Goal: Book appointment/travel/reservation

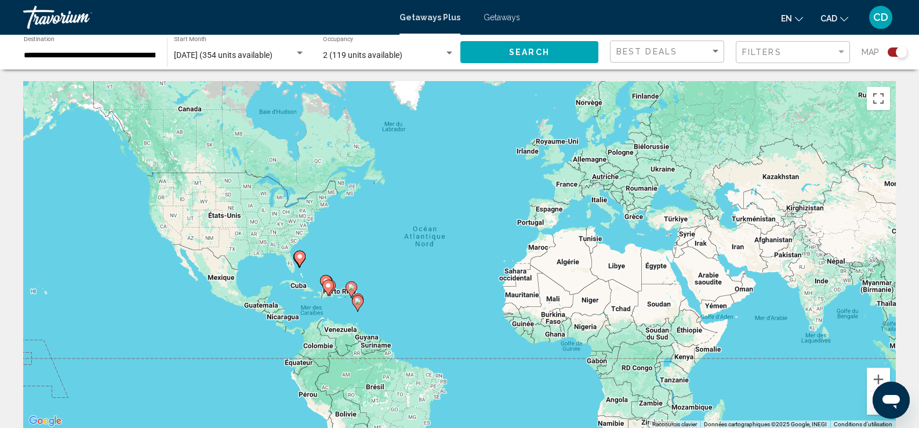
click at [476, 63] on button "Search" at bounding box center [529, 51] width 138 height 21
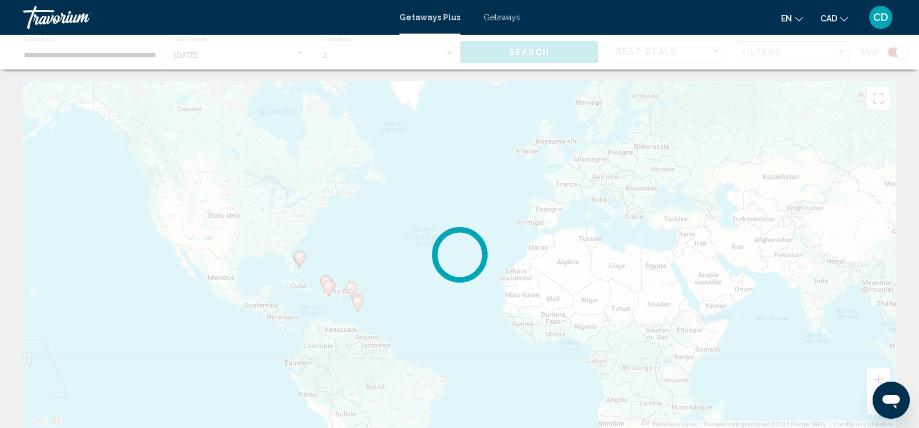
click at [143, 45] on div "Main content" at bounding box center [459, 52] width 919 height 35
click at [132, 56] on div "Main content" at bounding box center [459, 52] width 919 height 35
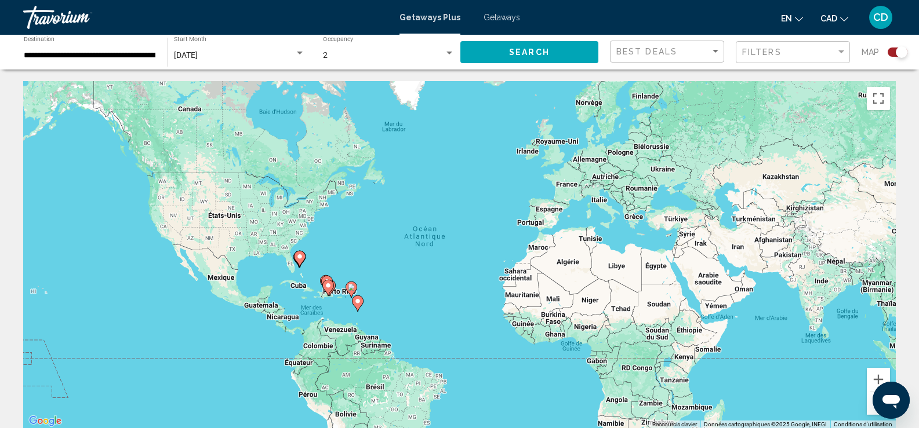
click at [146, 52] on input "**********" at bounding box center [90, 55] width 132 height 9
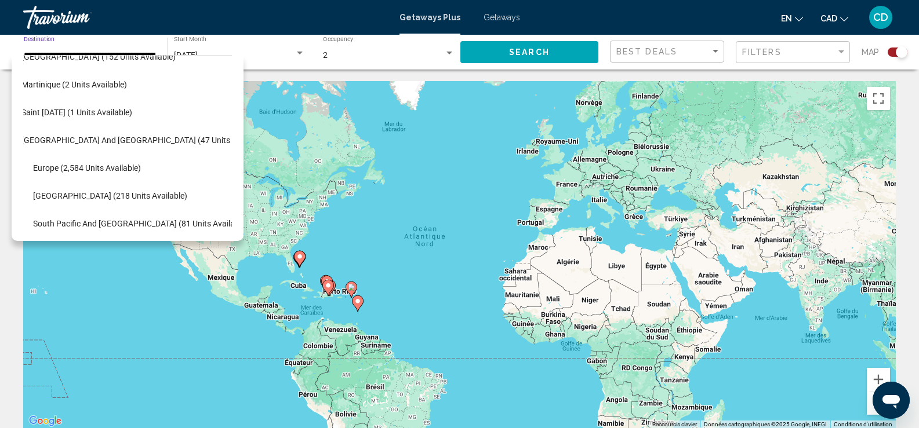
scroll to position [232, 19]
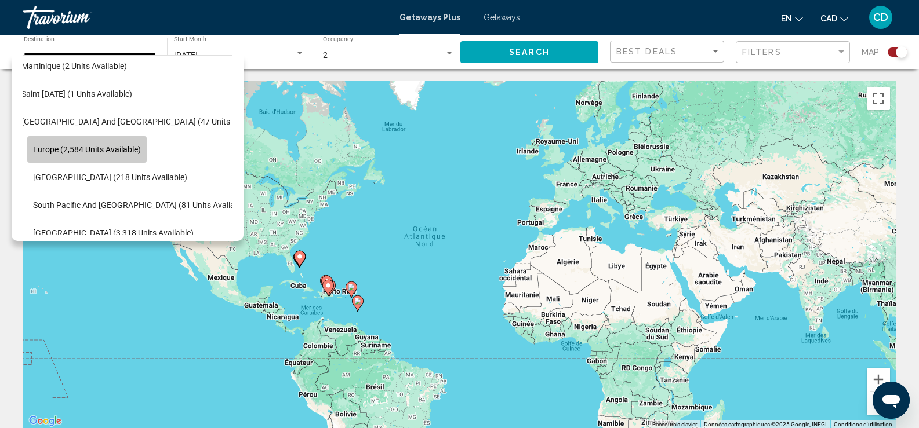
click at [133, 160] on button "Europe (2,584 units available)" at bounding box center [86, 149] width 119 height 27
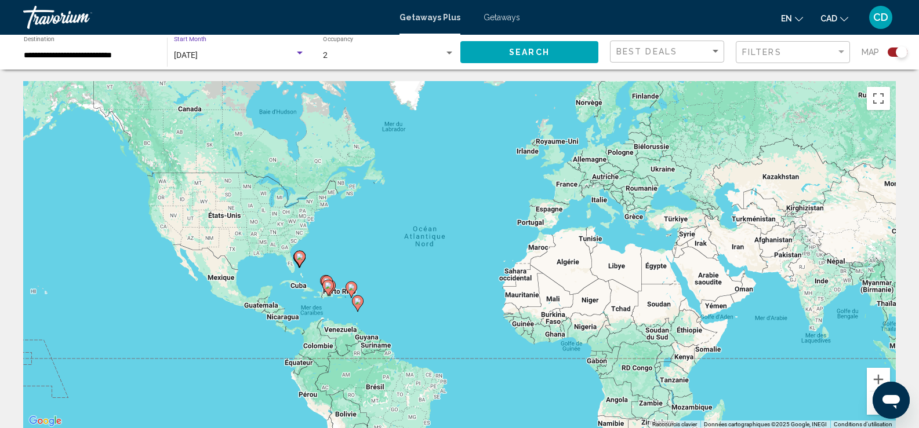
click at [263, 56] on div "[DATE]" at bounding box center [234, 55] width 121 height 9
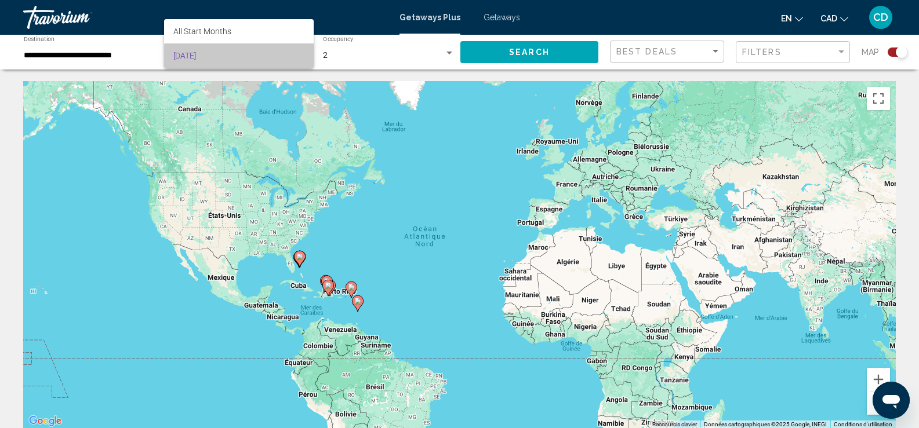
click at [263, 56] on span "[DATE]" at bounding box center [238, 55] width 131 height 24
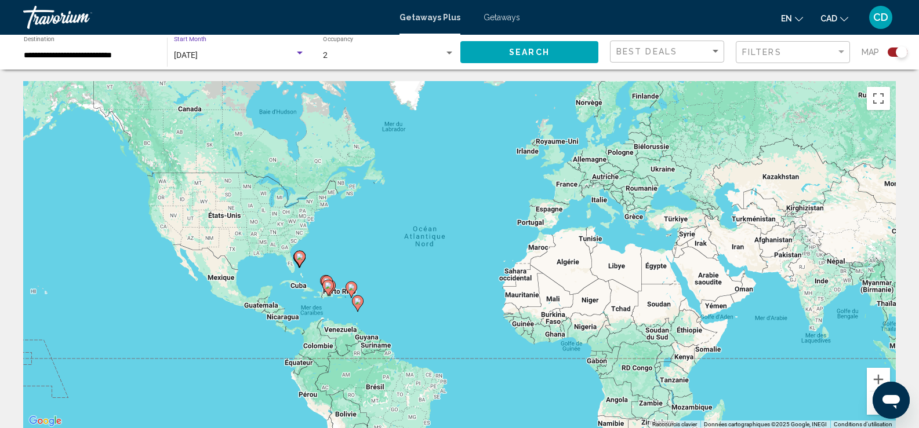
click at [551, 47] on button "Search" at bounding box center [529, 51] width 138 height 21
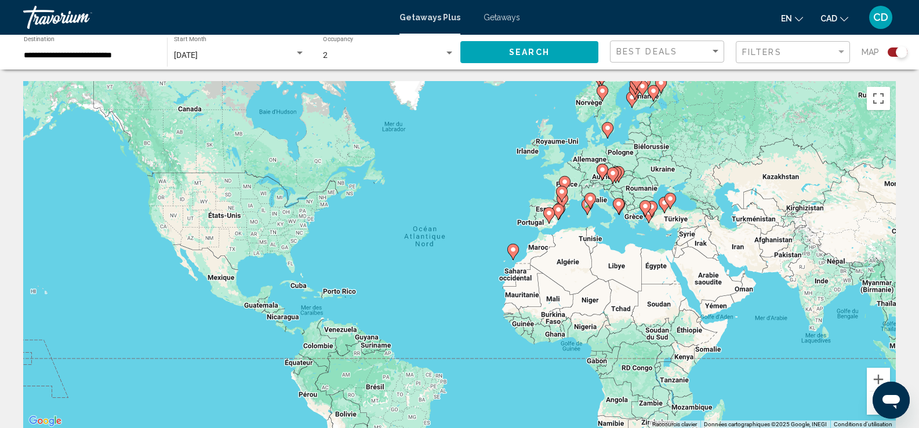
drag, startPoint x: 618, startPoint y: 204, endPoint x: 619, endPoint y: 217, distance: 13.4
click at [617, 204] on image "Main content" at bounding box center [618, 204] width 7 height 7
type input "**********"
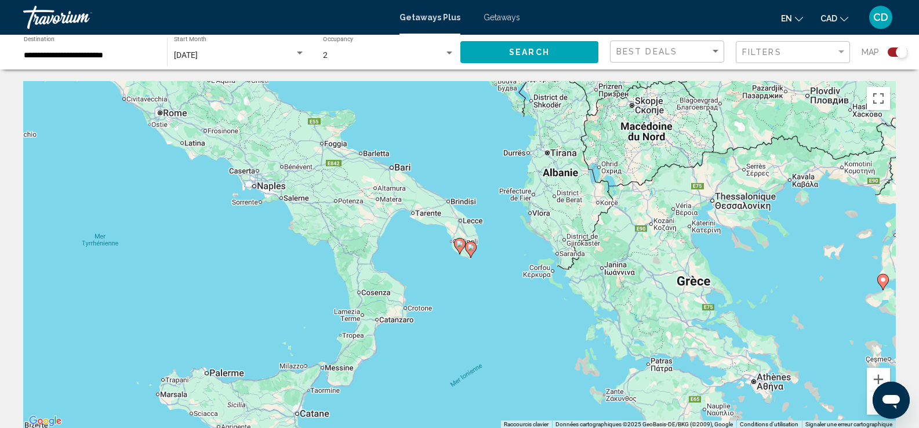
click at [459, 252] on icon "Main content" at bounding box center [460, 246] width 12 height 16
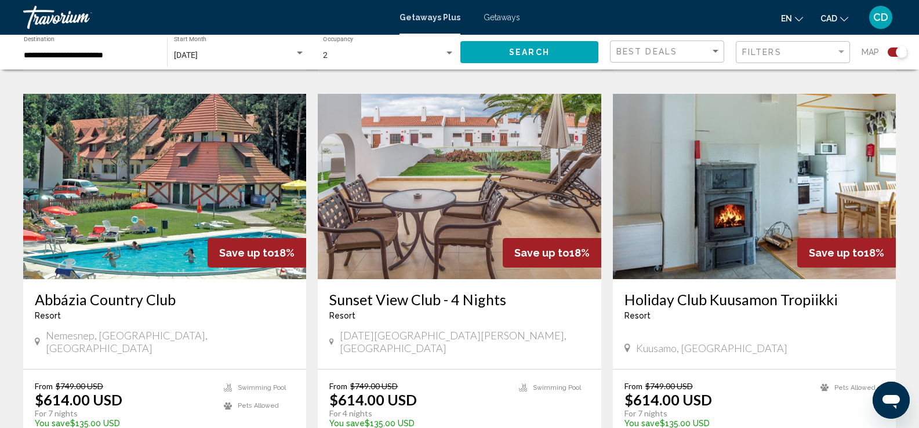
scroll to position [638, 0]
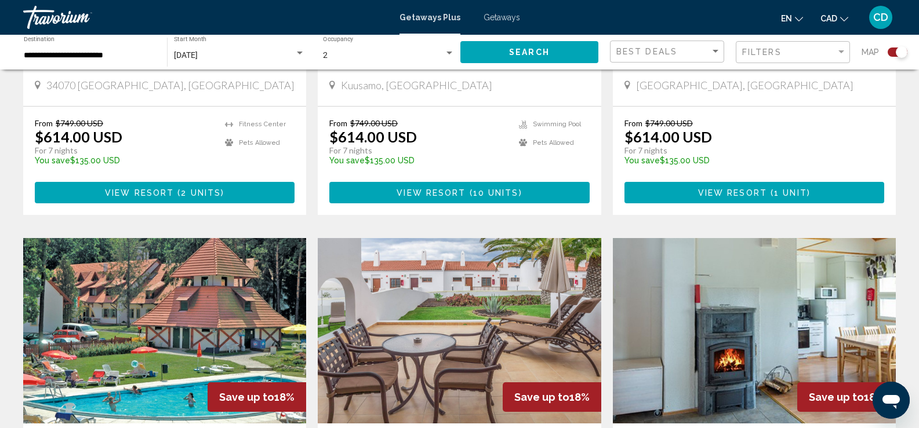
click at [840, 14] on button "CAD USD ($) MXN (Mex$) CAD (Can$) GBP (£) EUR (€) AUD (A$) NZD (NZ$) CNY (CN¥)" at bounding box center [834, 18] width 28 height 17
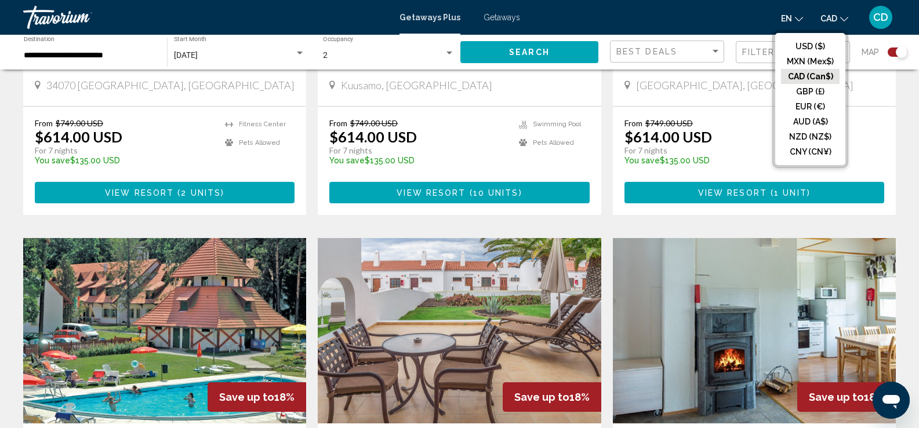
click at [805, 76] on button "CAD (Can$)" at bounding box center [810, 76] width 59 height 15
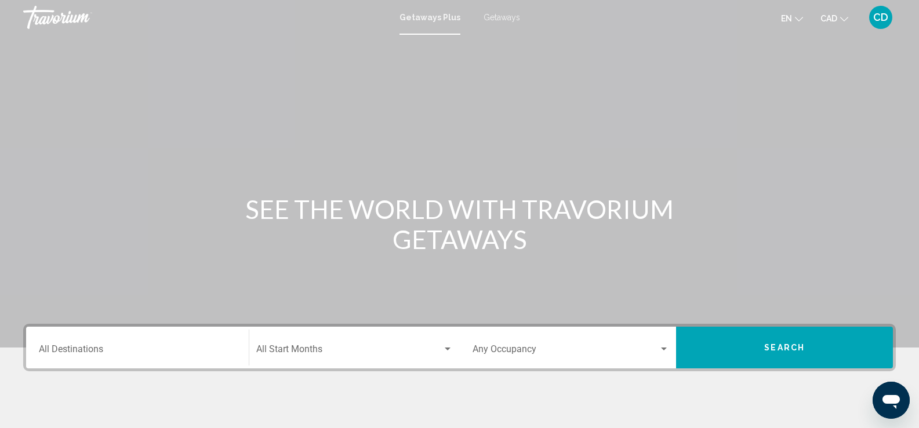
click at [185, 337] on div "Destination All Destinations" at bounding box center [137, 348] width 197 height 37
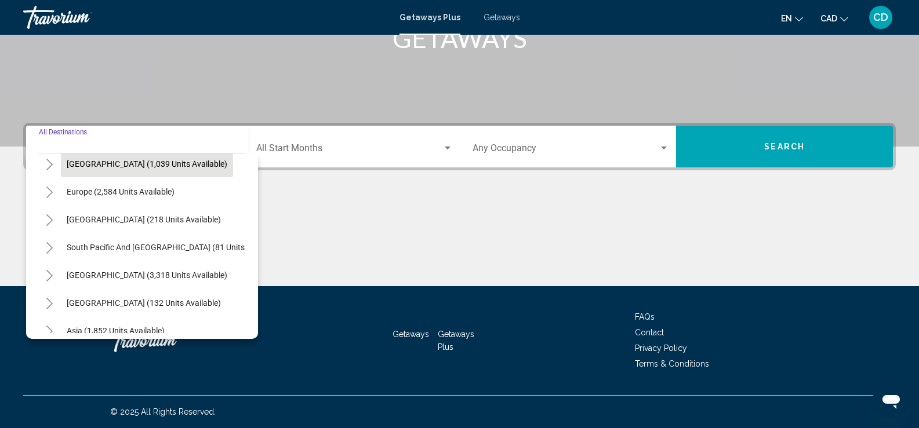
scroll to position [58, 0]
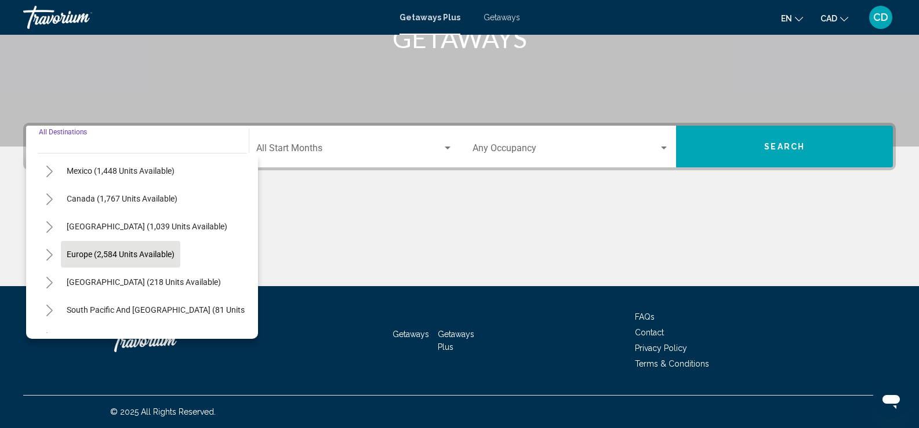
click at [114, 250] on span "Europe (2,584 units available)" at bounding box center [121, 254] width 108 height 9
type input "**********"
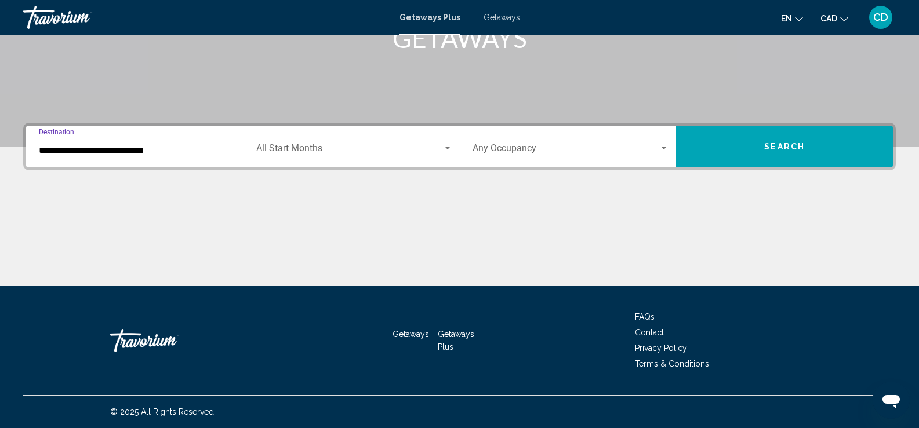
click at [731, 137] on button "Search" at bounding box center [784, 147] width 217 height 42
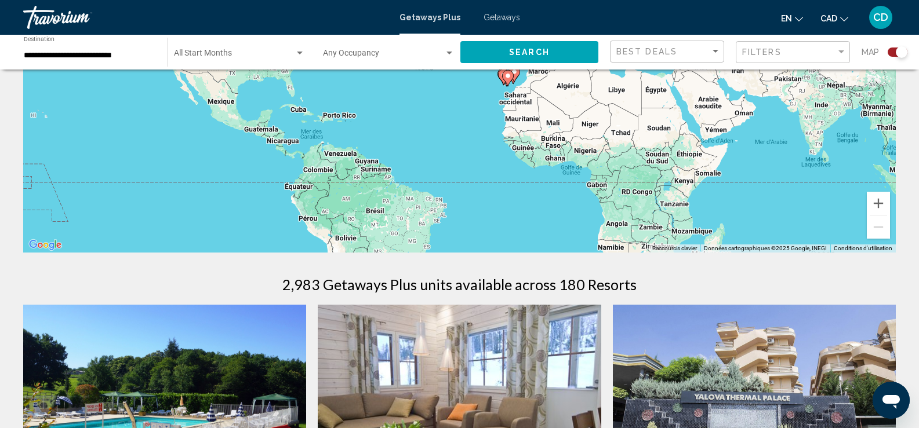
scroll to position [174, 0]
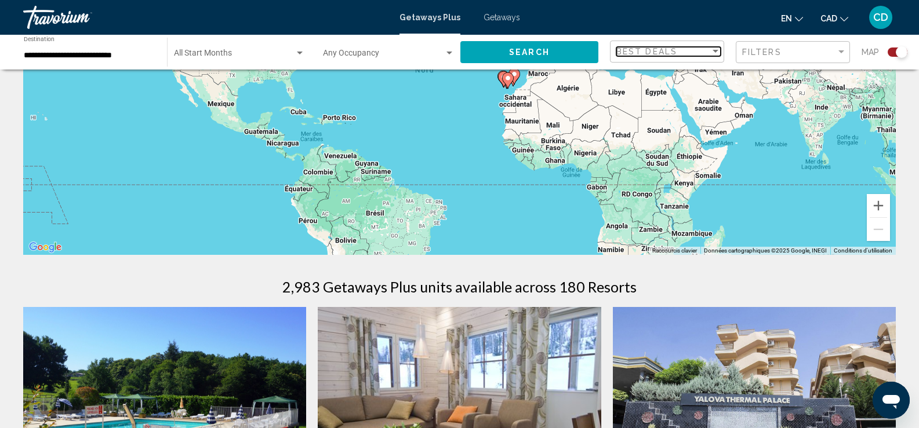
click at [666, 50] on span "Best Deals" at bounding box center [646, 51] width 61 height 9
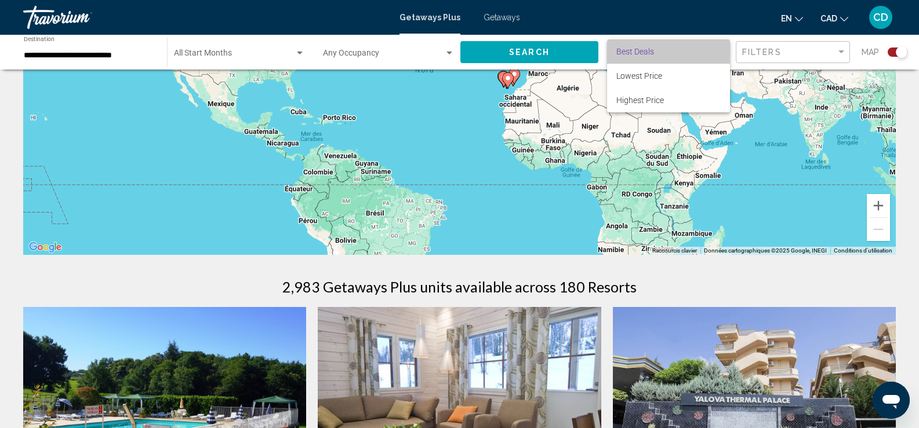
click at [666, 50] on span "Best Deals" at bounding box center [668, 51] width 104 height 24
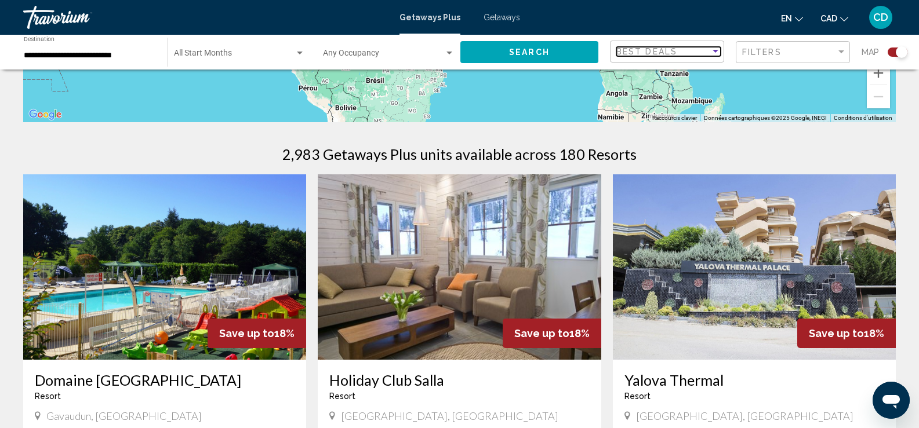
scroll to position [406, 0]
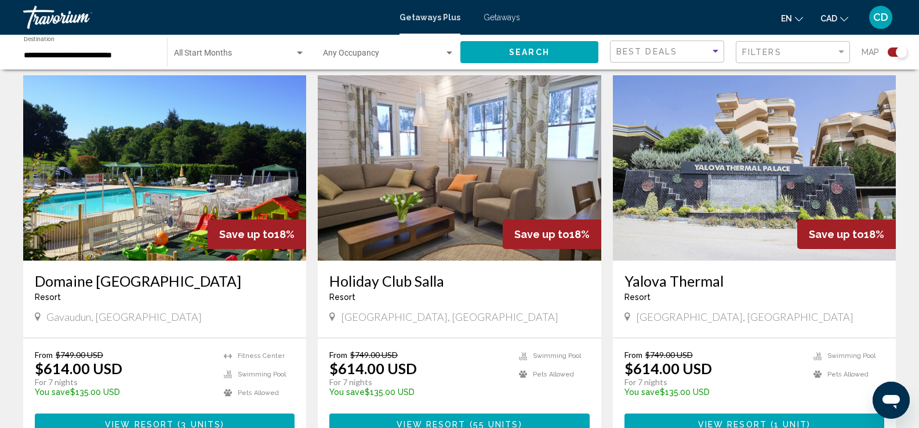
click at [829, 17] on span "CAD" at bounding box center [828, 18] width 17 height 9
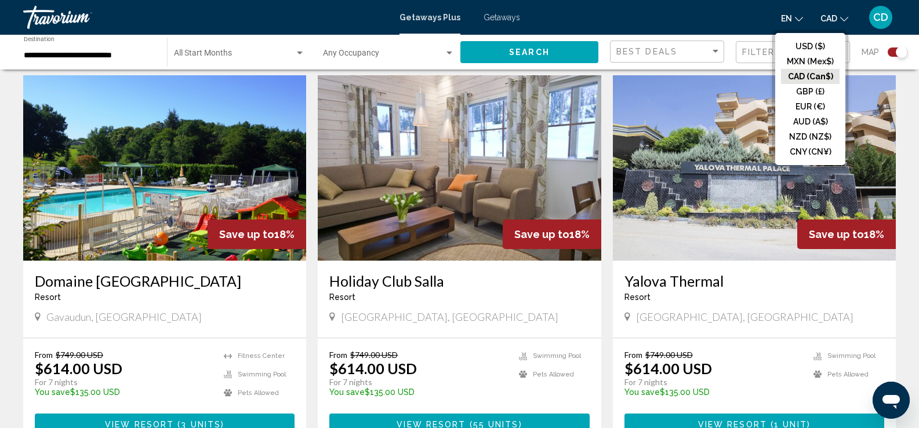
click at [798, 72] on button "CAD (Can$)" at bounding box center [810, 76] width 59 height 15
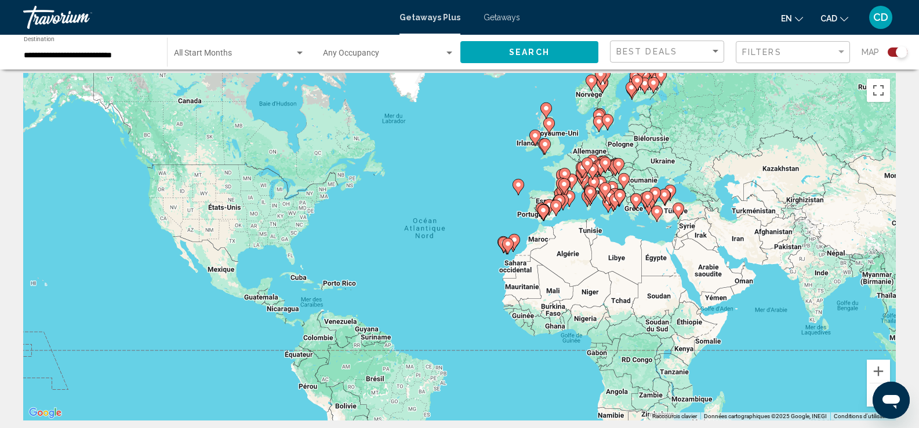
scroll to position [0, 0]
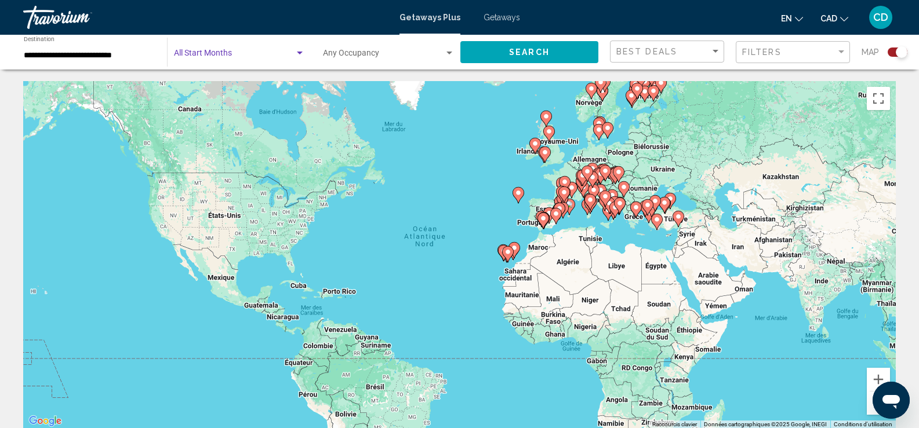
click at [224, 56] on span "Search widget" at bounding box center [234, 55] width 121 height 9
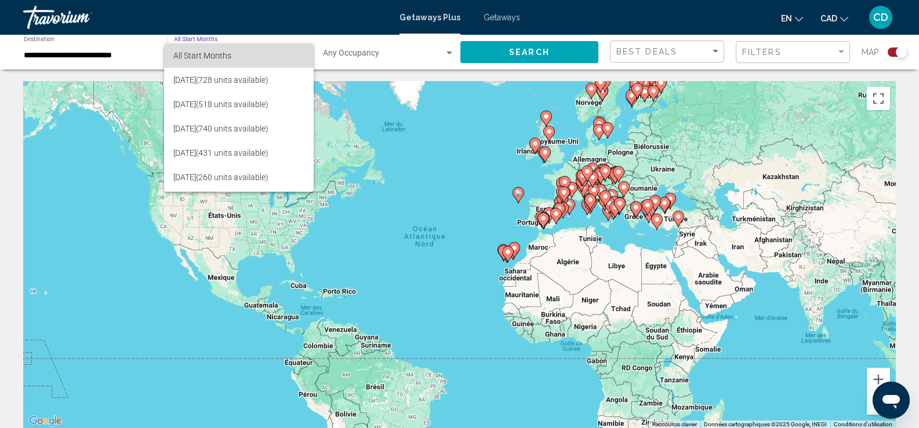
click at [224, 56] on span "All Start Months" at bounding box center [202, 55] width 58 height 9
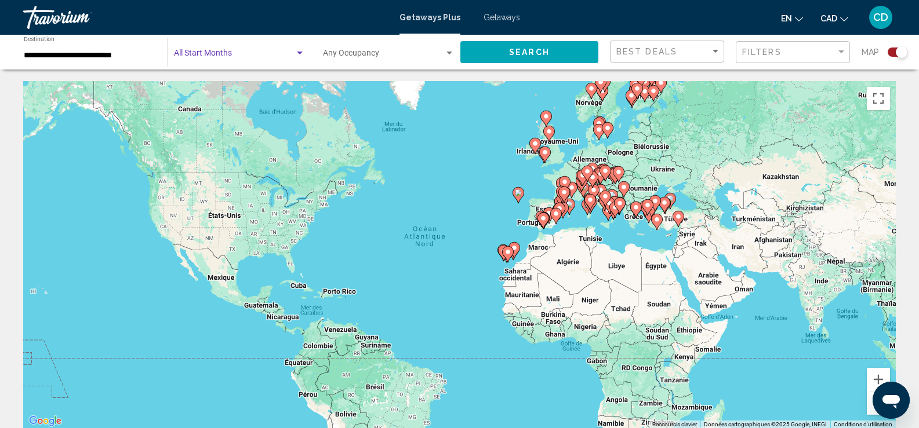
click at [92, 49] on div "**********" at bounding box center [90, 53] width 132 height 32
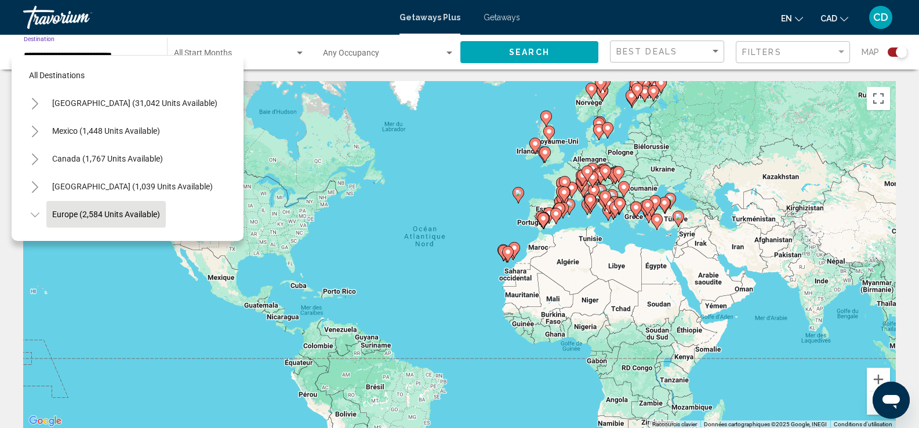
scroll to position [74, 0]
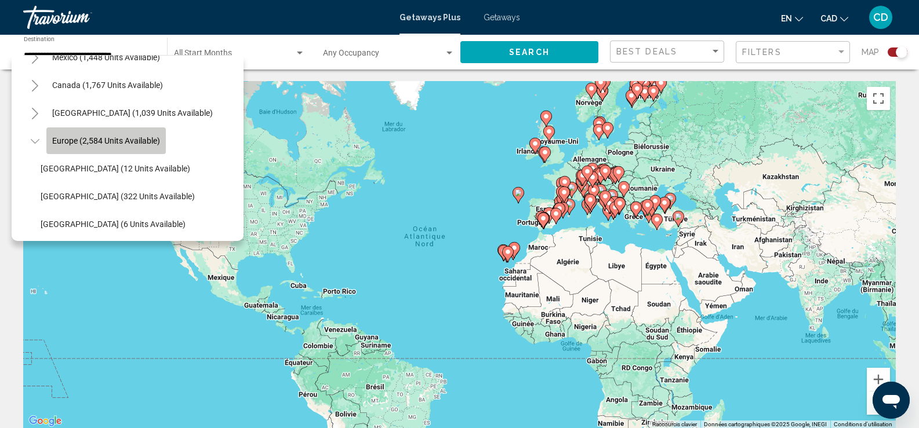
click at [99, 133] on button "Europe (2,584 units available)" at bounding box center [105, 141] width 119 height 27
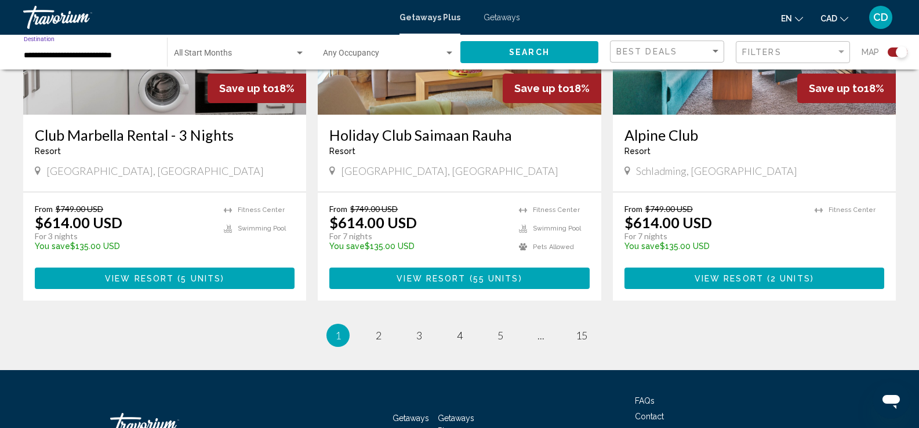
scroll to position [1797, 0]
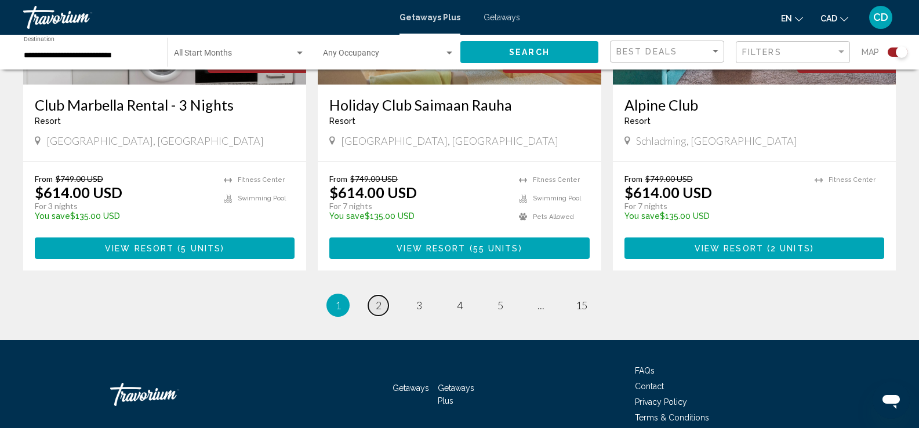
click at [376, 299] on span "2" at bounding box center [379, 305] width 6 height 13
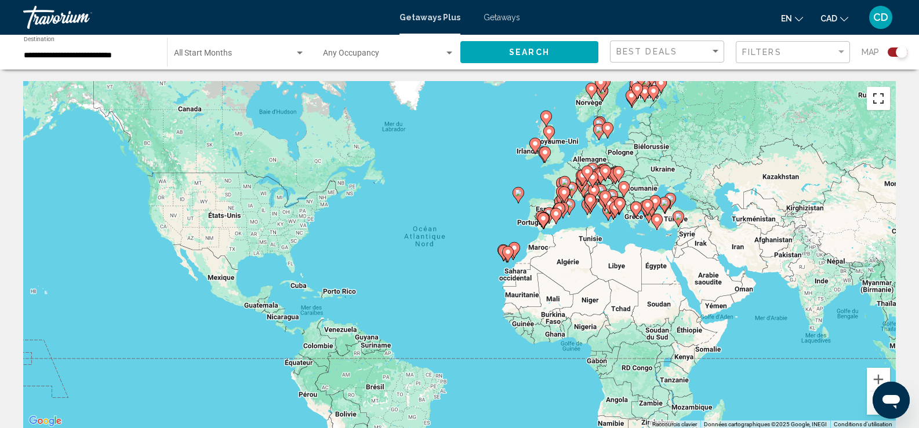
click at [880, 97] on button "Passer en plein écran" at bounding box center [878, 98] width 23 height 23
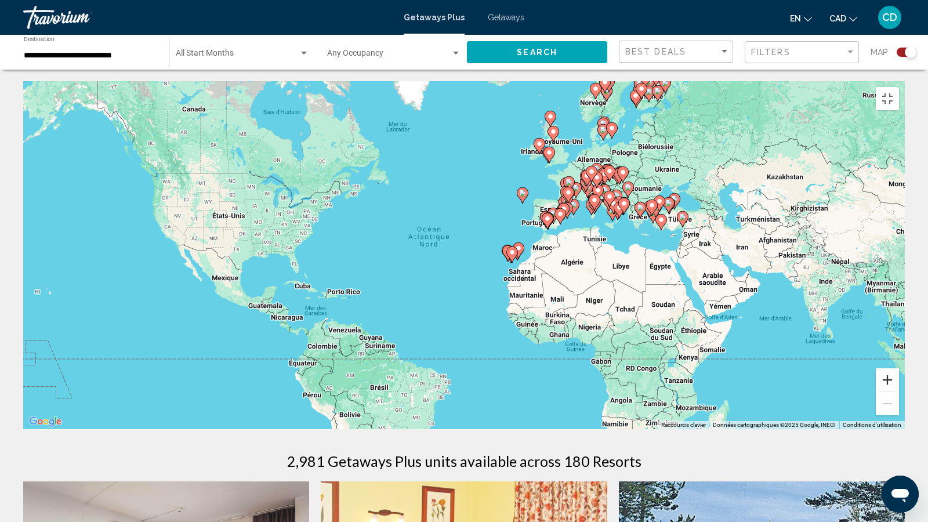
click at [899, 391] on button "Zoom avant" at bounding box center [886, 379] width 23 height 23
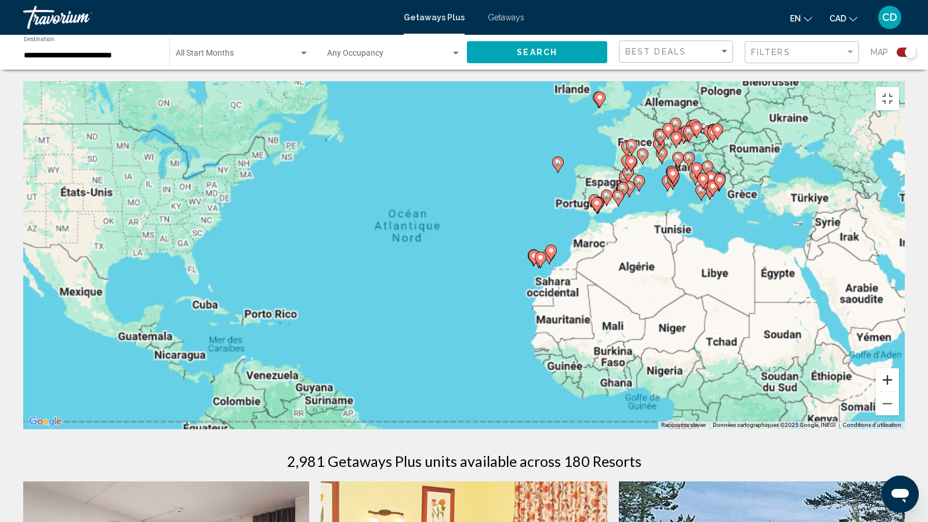
click at [899, 391] on button "Zoom avant" at bounding box center [886, 379] width 23 height 23
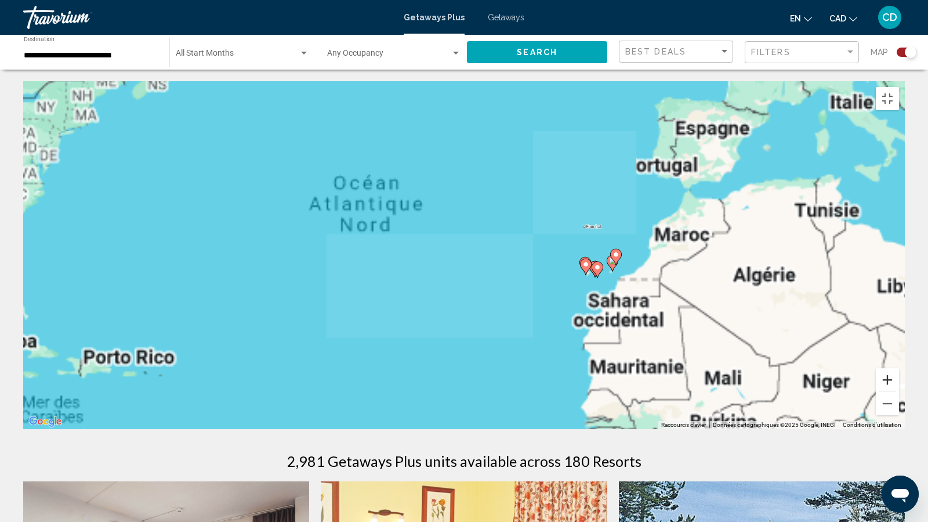
click at [899, 391] on button "Zoom avant" at bounding box center [886, 379] width 23 height 23
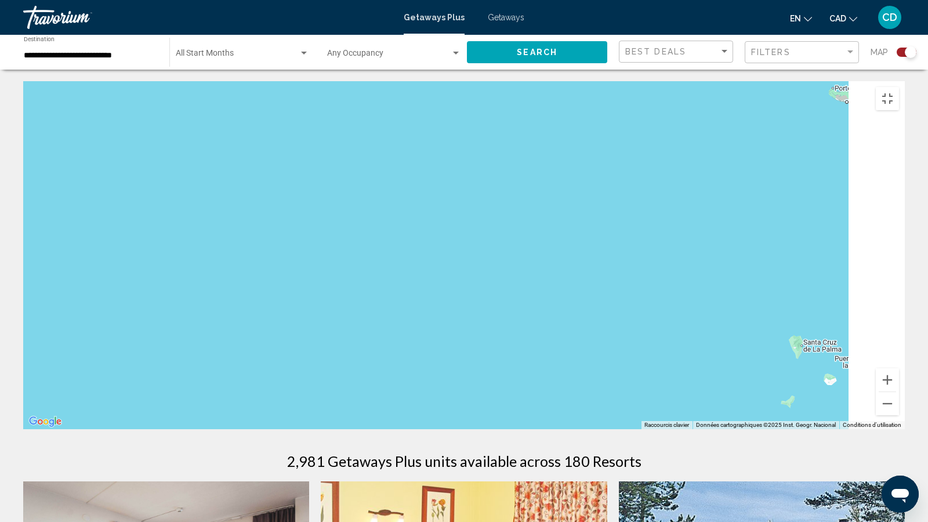
drag, startPoint x: 837, startPoint y: 367, endPoint x: 505, endPoint y: 383, distance: 332.6
click at [505, 383] on div "Main content" at bounding box center [463, 255] width 881 height 348
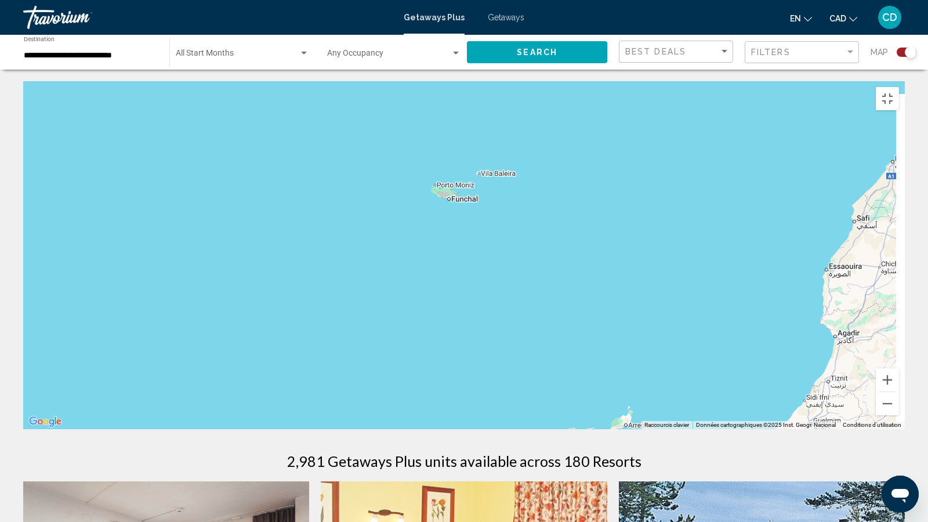
drag, startPoint x: 474, startPoint y: 381, endPoint x: 169, endPoint y: 467, distance: 317.0
click at [156, 428] on div "Main content" at bounding box center [463, 255] width 881 height 348
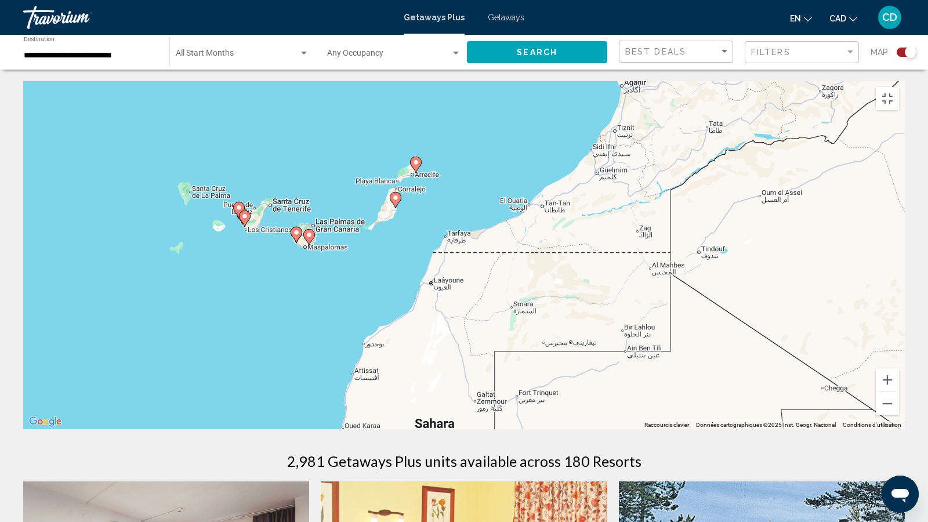
drag, startPoint x: 169, startPoint y: 460, endPoint x: 0, endPoint y: 199, distance: 310.7
click at [23, 181] on div "Pour activer le glissement avec le clavier, appuyez sur Alt+Entrée. Une fois ce…" at bounding box center [463, 255] width 881 height 348
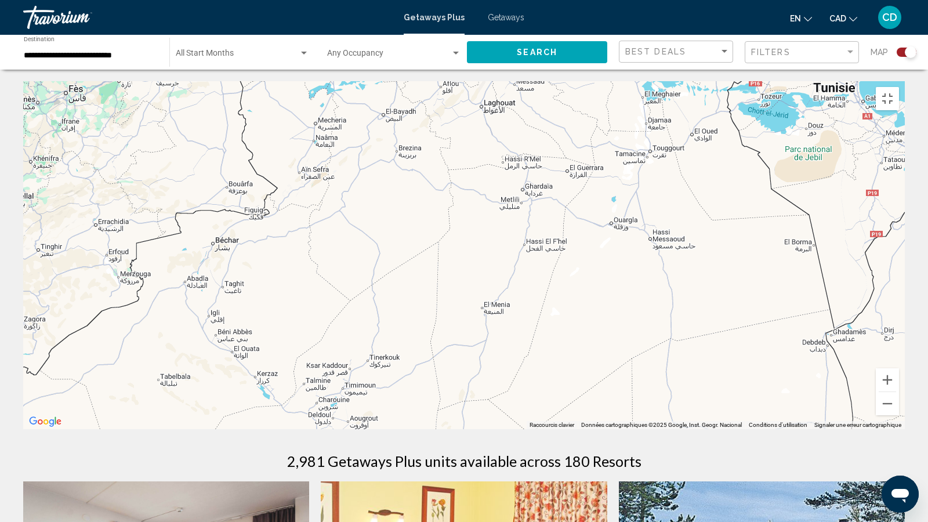
drag, startPoint x: 798, startPoint y: 192, endPoint x: 12, endPoint y: 444, distance: 825.5
click at [23, 428] on div "Pour activer le glissement avec le clavier, appuyez sur Alt+Entrée. Une fois ce…" at bounding box center [463, 255] width 881 height 348
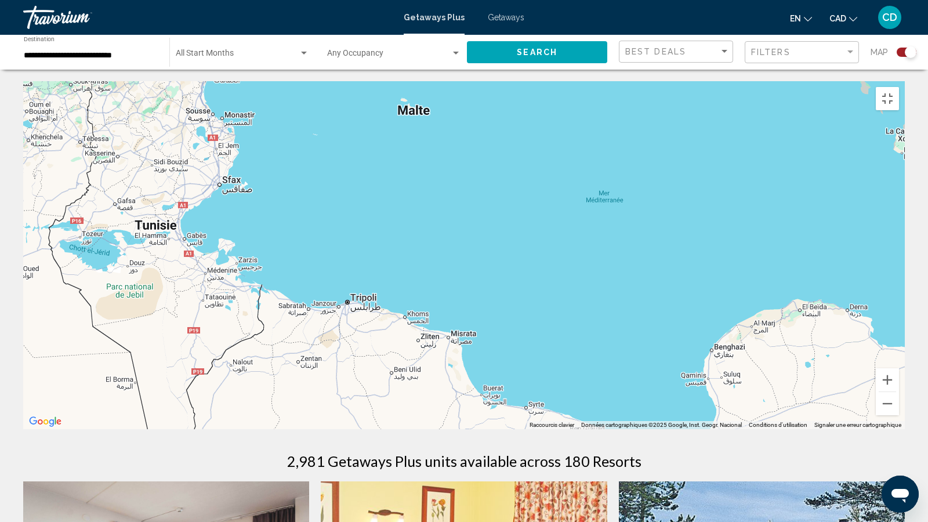
drag, startPoint x: 801, startPoint y: 281, endPoint x: 81, endPoint y: 397, distance: 728.8
click at [85, 397] on div "Pour activer le glissement avec le clavier, appuyez sur Alt+Entrée. Une fois ce…" at bounding box center [463, 255] width 881 height 348
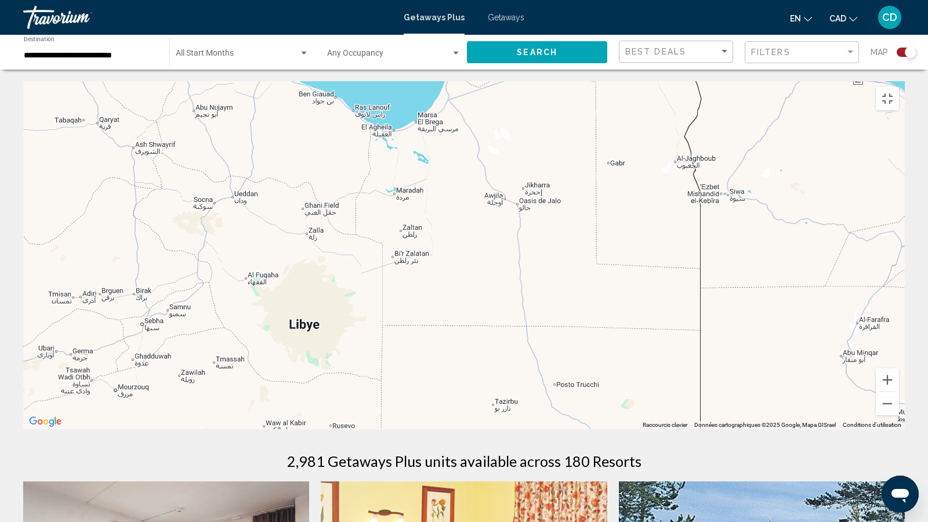
drag, startPoint x: 841, startPoint y: 336, endPoint x: 706, endPoint y: 22, distance: 341.7
click at [711, 81] on div "Pour activer le glissement avec le clavier, appuyez sur Alt+Entrée. Une fois ce…" at bounding box center [463, 255] width 881 height 348
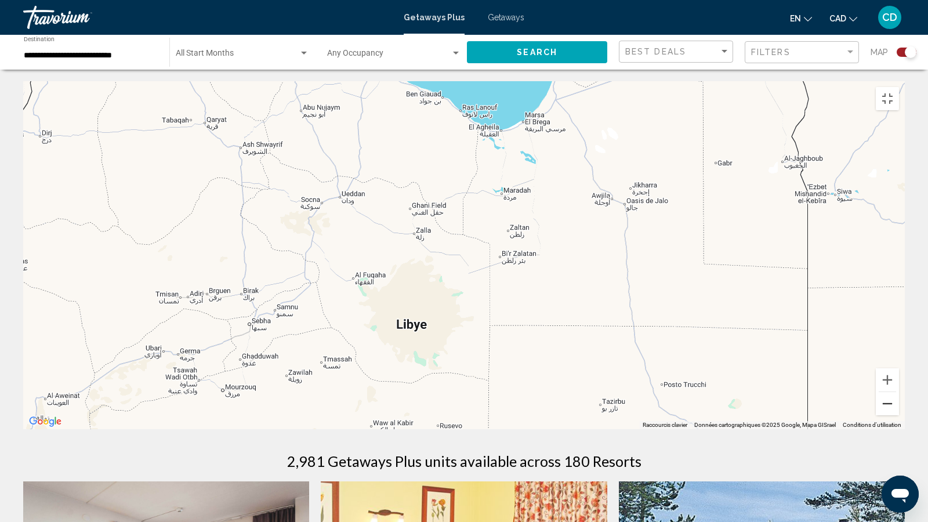
click at [899, 415] on button "Zoom arrière" at bounding box center [886, 403] width 23 height 23
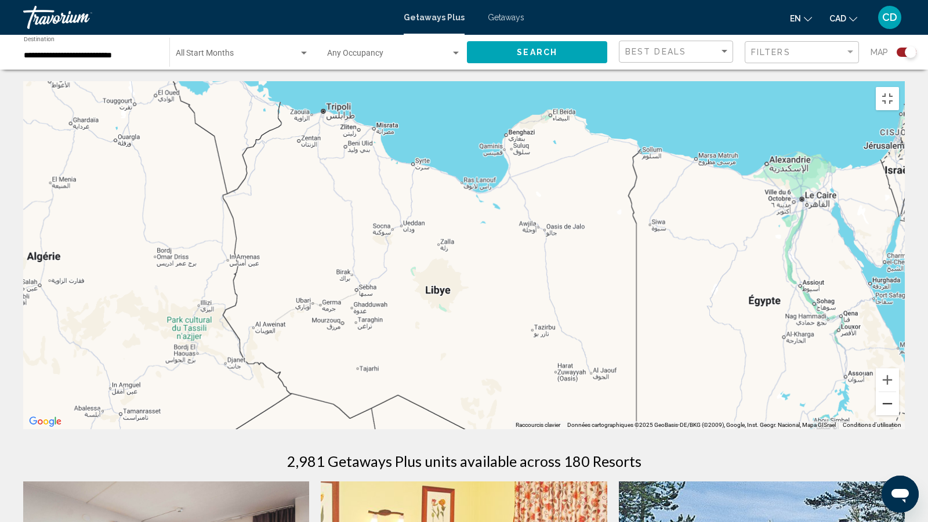
click at [899, 415] on button "Zoom arrière" at bounding box center [886, 403] width 23 height 23
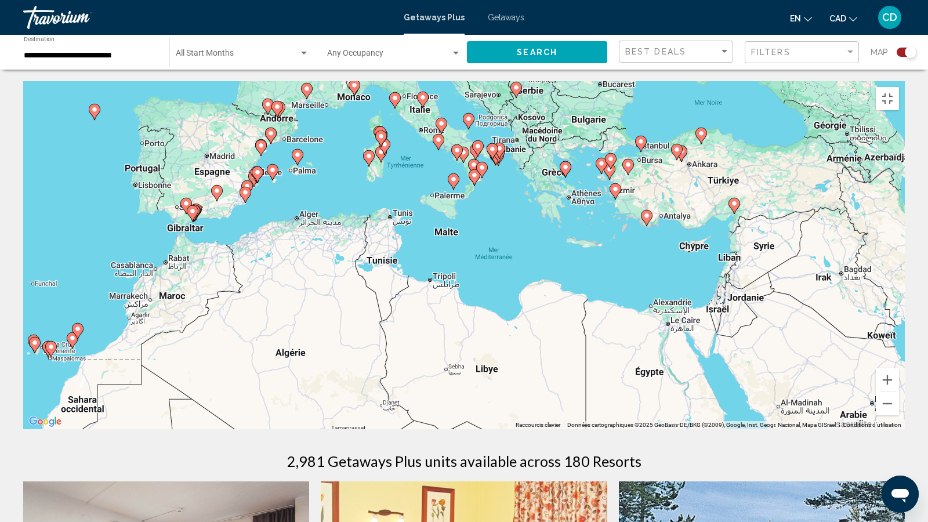
drag, startPoint x: 431, startPoint y: 123, endPoint x: 467, endPoint y: 208, distance: 92.5
click at [467, 208] on div "Pour activer le glissement avec le clavier, appuyez sur Alt+Entrée. Une fois ce…" at bounding box center [463, 255] width 881 height 348
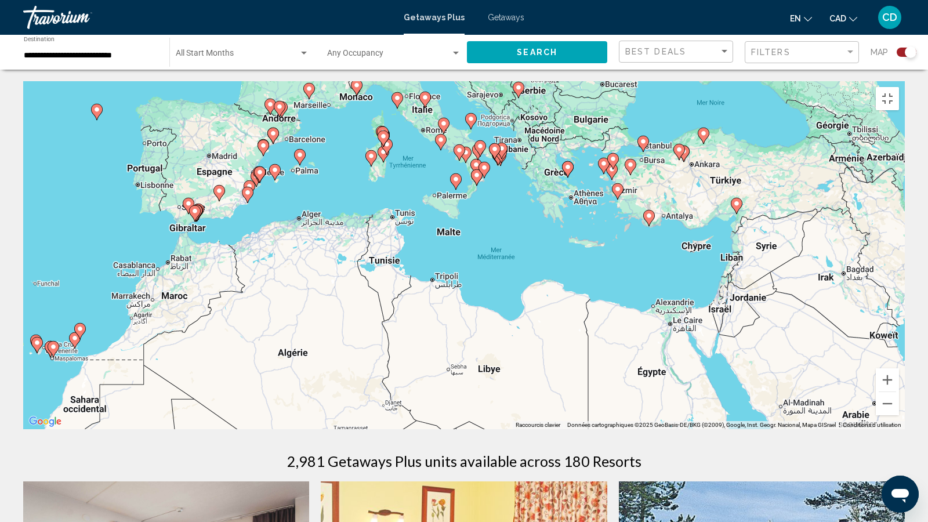
click at [425, 101] on image "Main content" at bounding box center [424, 97] width 7 height 7
type input "**********"
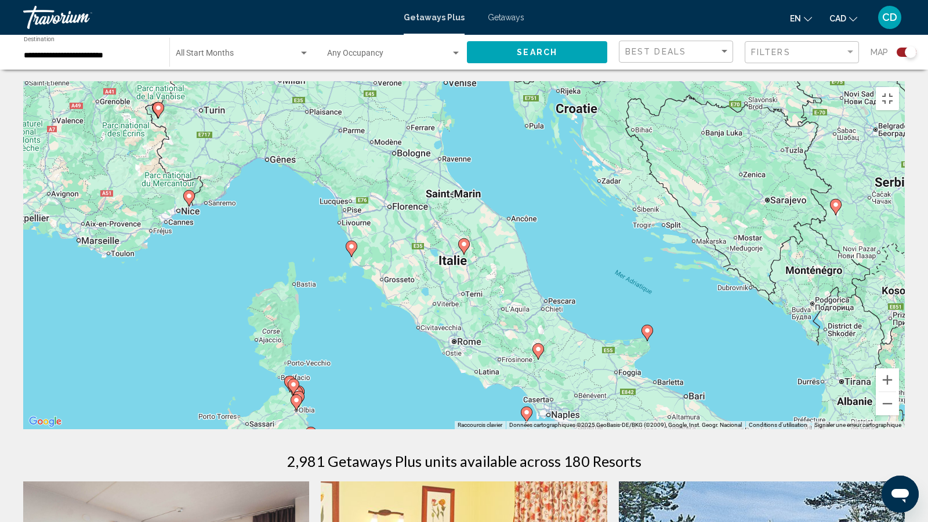
click at [525, 416] on image "Main content" at bounding box center [526, 412] width 7 height 7
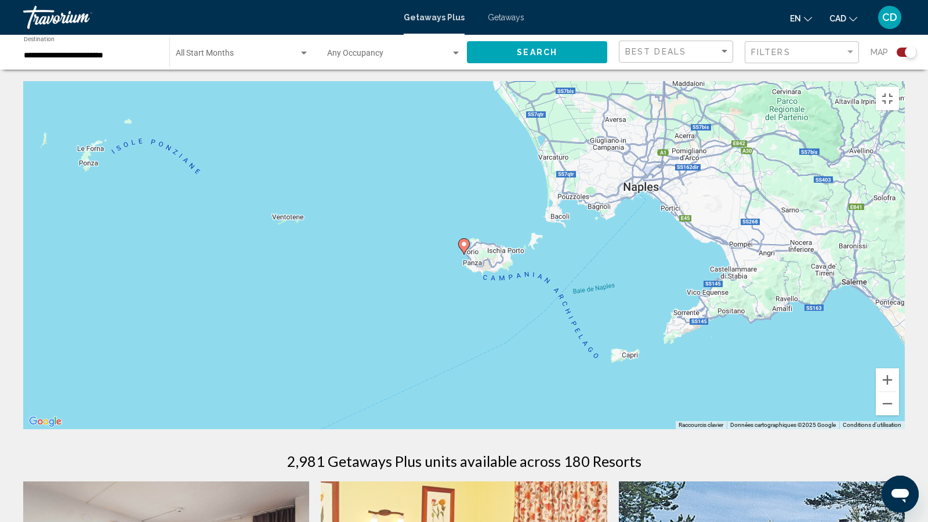
click at [460, 249] on icon "Main content" at bounding box center [464, 246] width 10 height 15
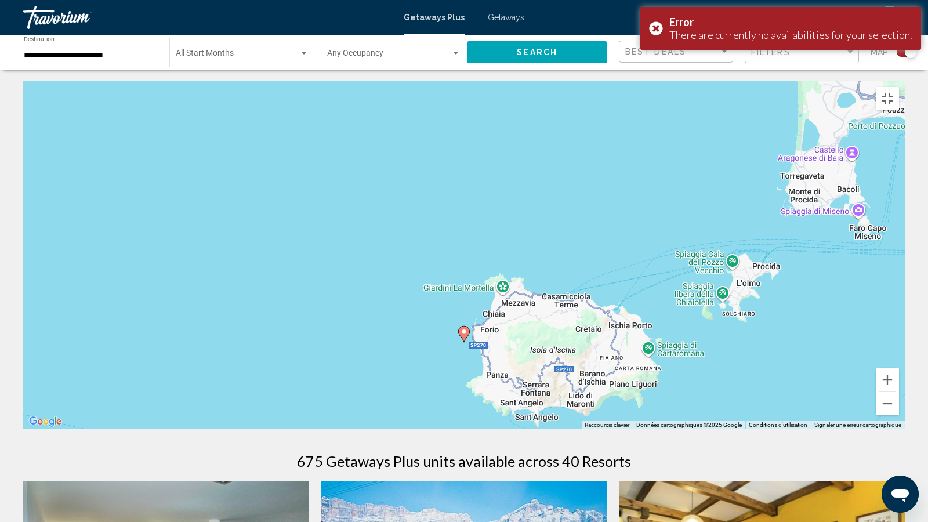
click at [460, 339] on icon "Main content" at bounding box center [464, 333] width 10 height 15
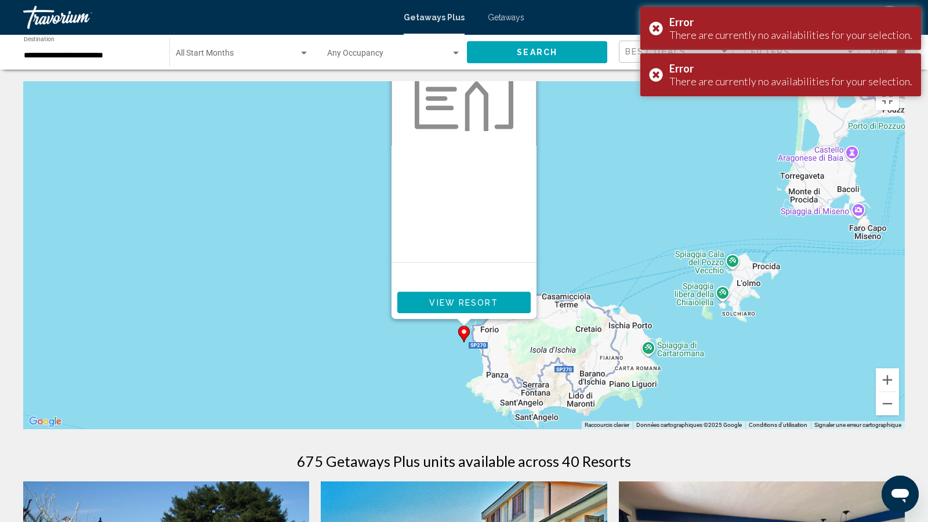
click at [455, 306] on span "View Resort" at bounding box center [463, 302] width 69 height 9
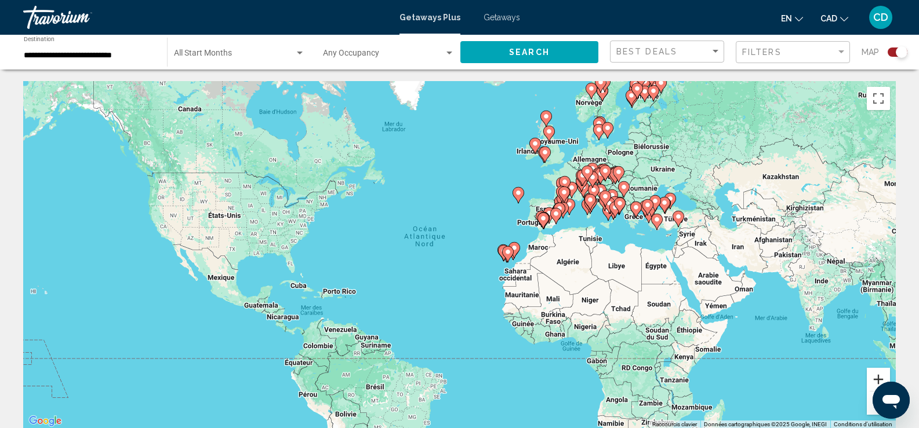
click at [881, 373] on button "Zoom avant" at bounding box center [878, 379] width 23 height 23
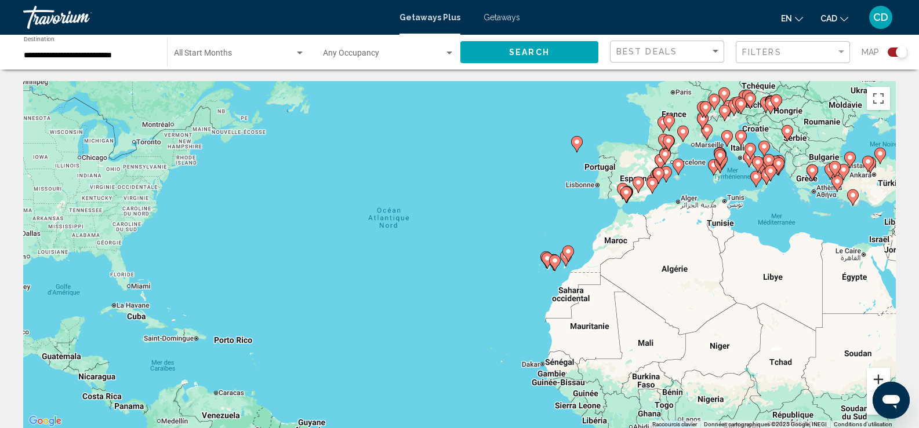
click at [881, 372] on button "Zoom avant" at bounding box center [878, 379] width 23 height 23
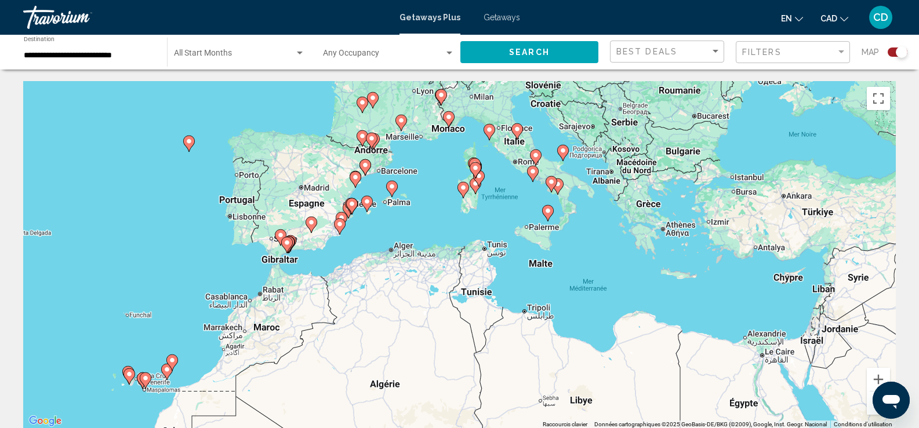
drag, startPoint x: 800, startPoint y: 267, endPoint x: 311, endPoint y: 373, distance: 500.0
click at [312, 373] on div "Pour activer le glissement avec le clavier, appuyez sur Alt+Entrée. Une fois ce…" at bounding box center [459, 255] width 873 height 348
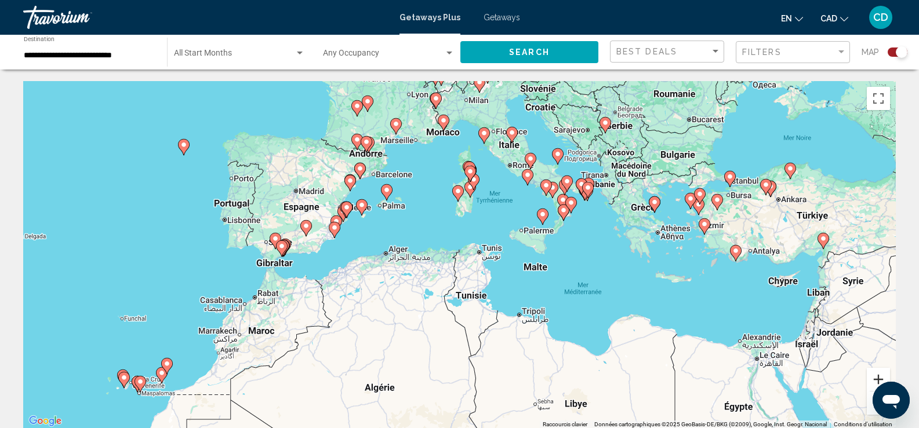
click at [878, 378] on button "Zoom avant" at bounding box center [878, 379] width 23 height 23
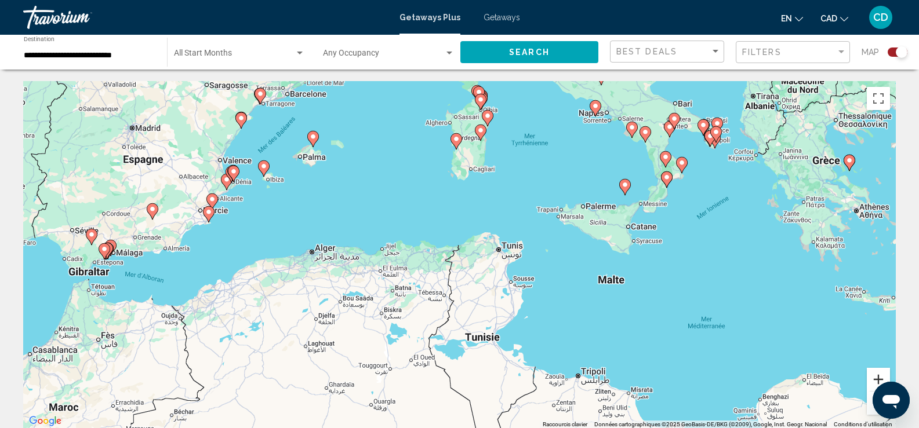
click at [878, 376] on button "Zoom avant" at bounding box center [878, 379] width 23 height 23
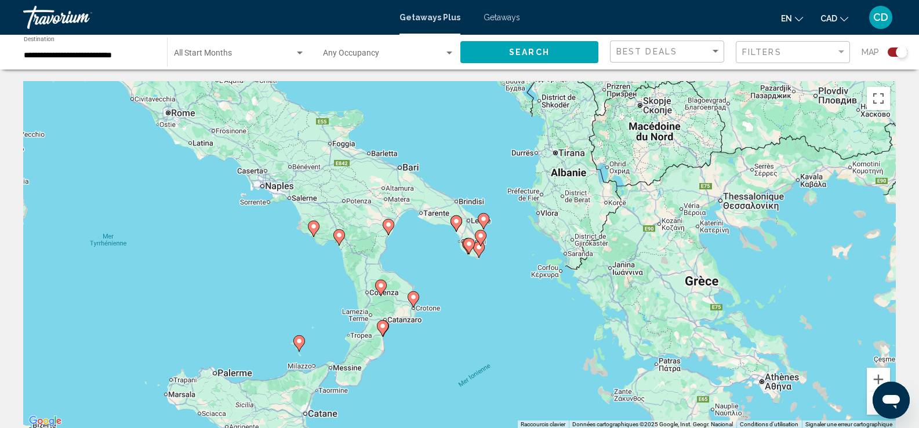
drag, startPoint x: 816, startPoint y: 235, endPoint x: 324, endPoint y: 451, distance: 537.4
click at [324, 428] on html "**********" at bounding box center [459, 214] width 919 height 428
click at [241, 180] on icon "Main content" at bounding box center [241, 186] width 10 height 15
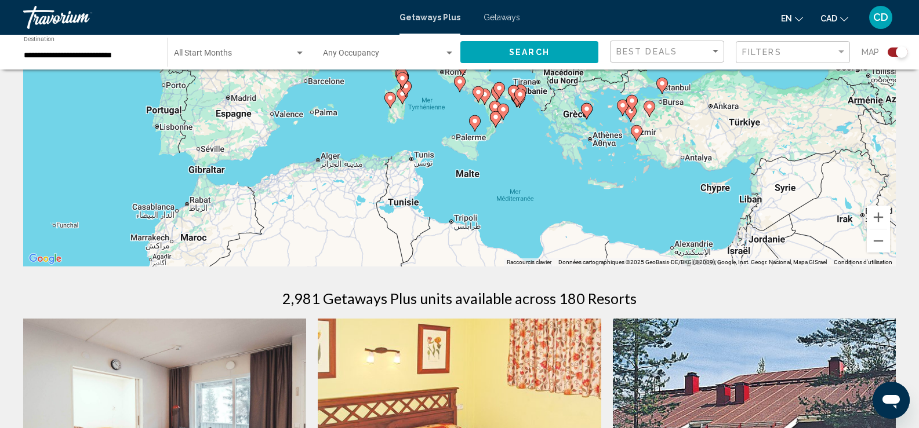
scroll to position [58, 0]
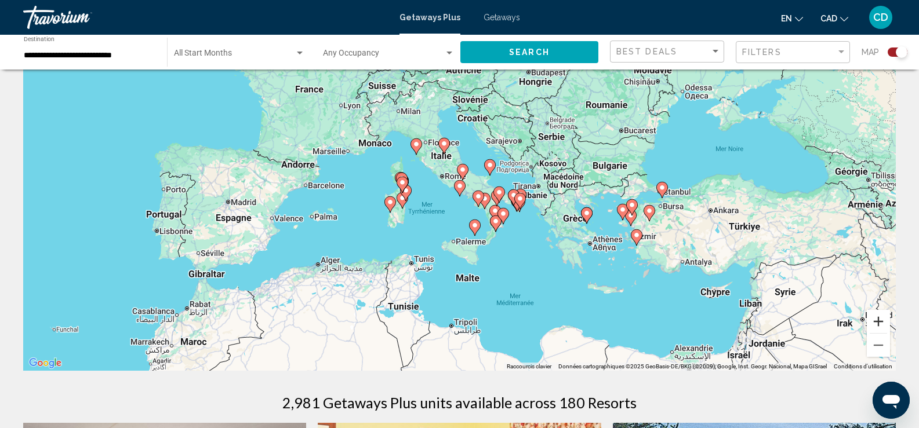
click at [875, 325] on button "Zoom avant" at bounding box center [878, 321] width 23 height 23
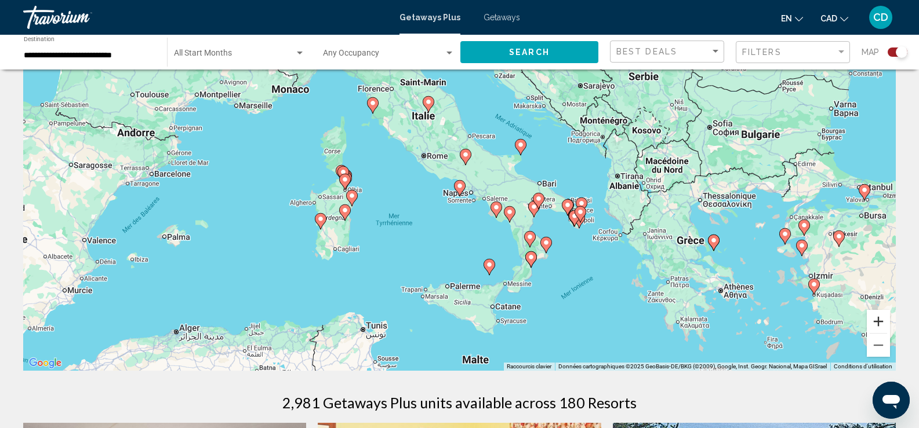
click at [875, 325] on button "Zoom avant" at bounding box center [878, 321] width 23 height 23
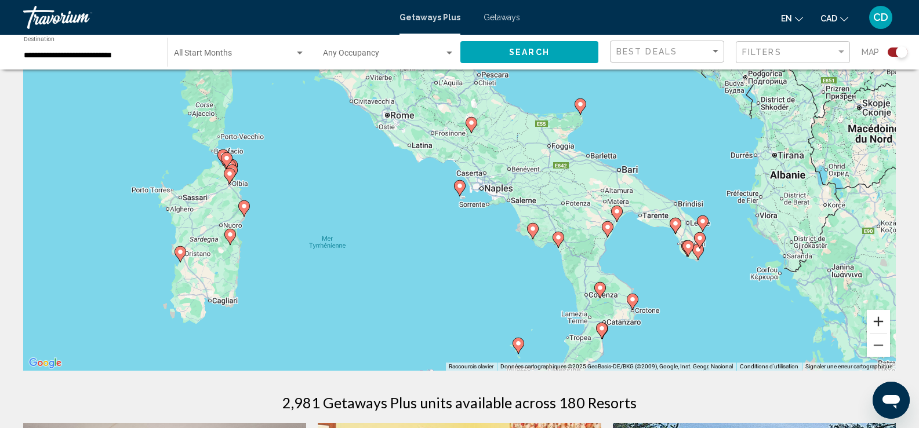
click at [875, 325] on button "Zoom avant" at bounding box center [878, 321] width 23 height 23
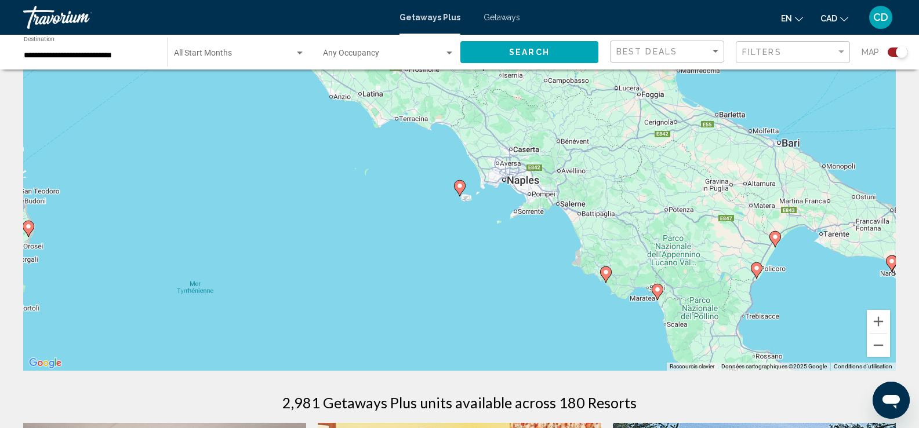
click at [460, 183] on image "Main content" at bounding box center [459, 186] width 7 height 7
type input "**********"
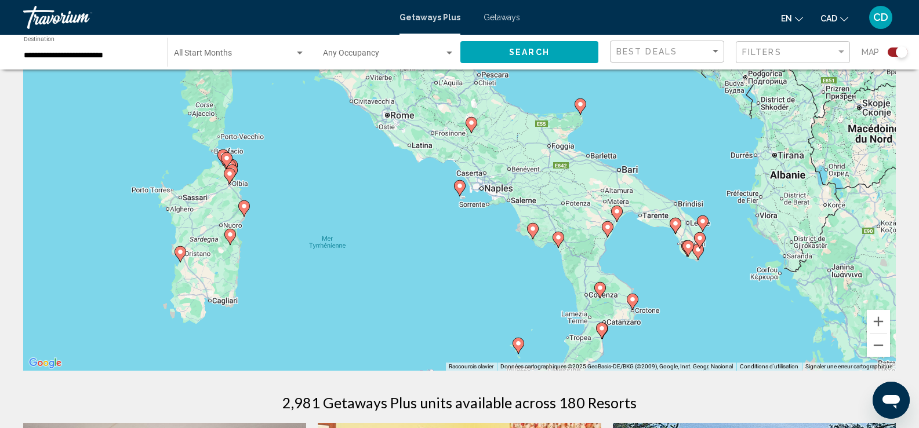
click at [458, 187] on image "Main content" at bounding box center [459, 186] width 7 height 7
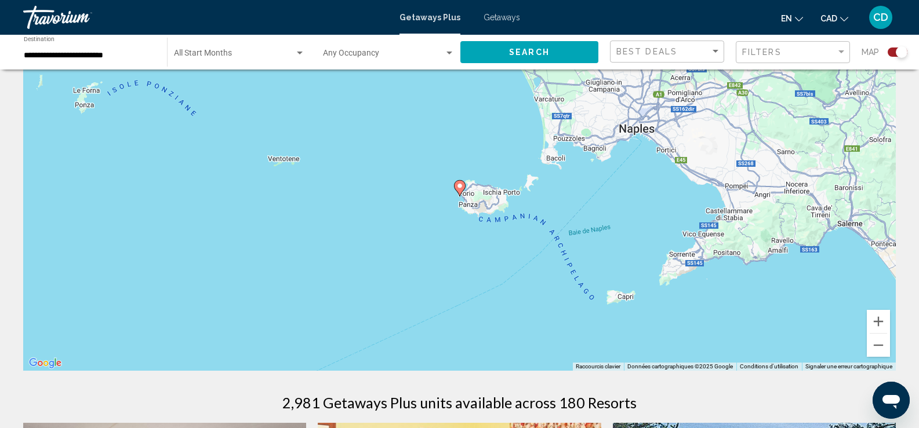
click at [458, 187] on image "Main content" at bounding box center [459, 186] width 7 height 7
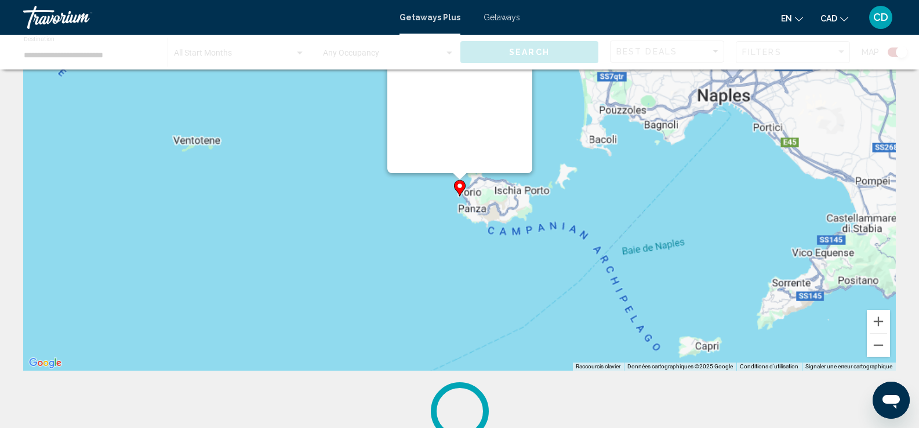
scroll to position [0, 0]
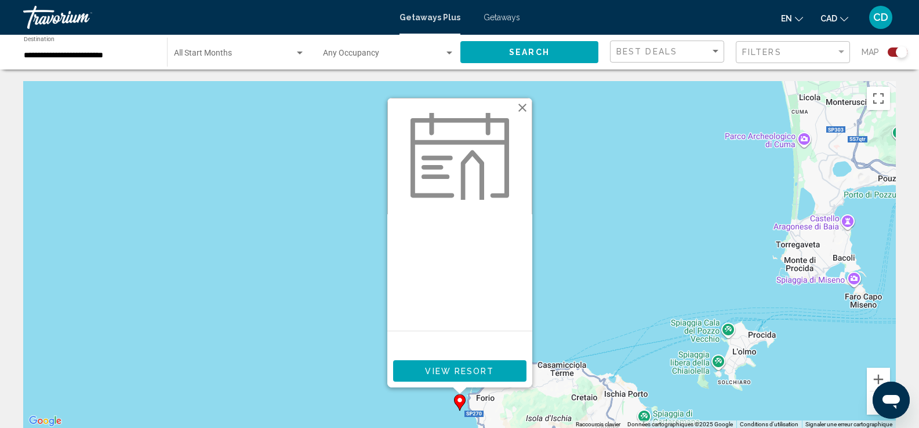
click at [525, 106] on button "Fermer" at bounding box center [522, 107] width 17 height 17
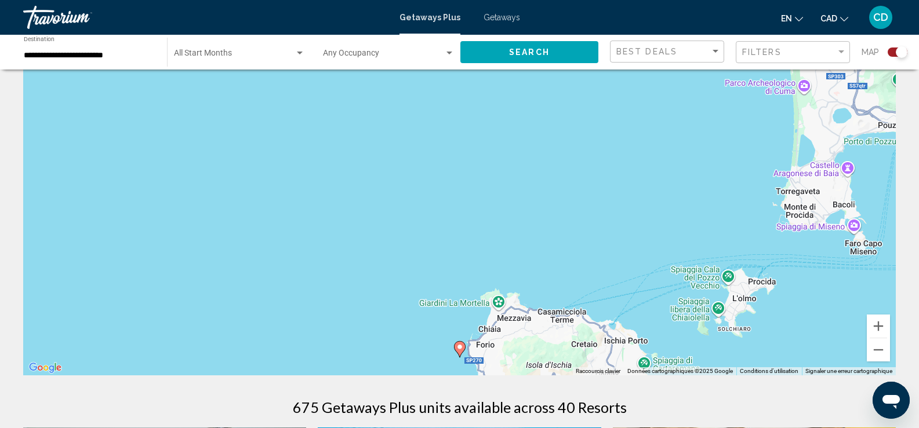
scroll to position [116, 0]
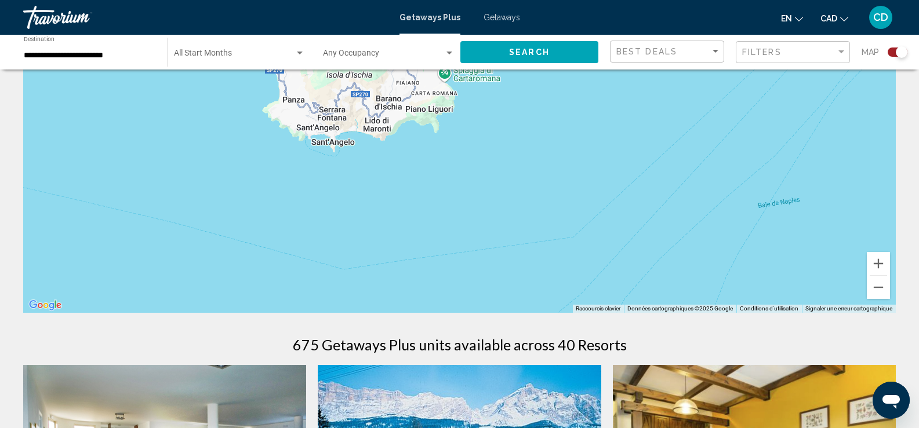
drag, startPoint x: 667, startPoint y: 194, endPoint x: 505, endPoint y: -21, distance: 269.5
click at [505, 0] on html "**********" at bounding box center [459, 98] width 919 height 428
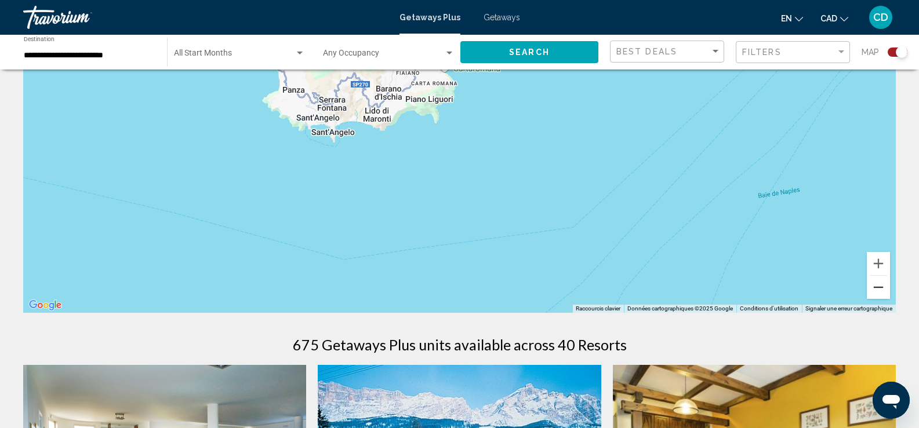
click at [874, 287] on button "Zoom arrière" at bounding box center [878, 287] width 23 height 23
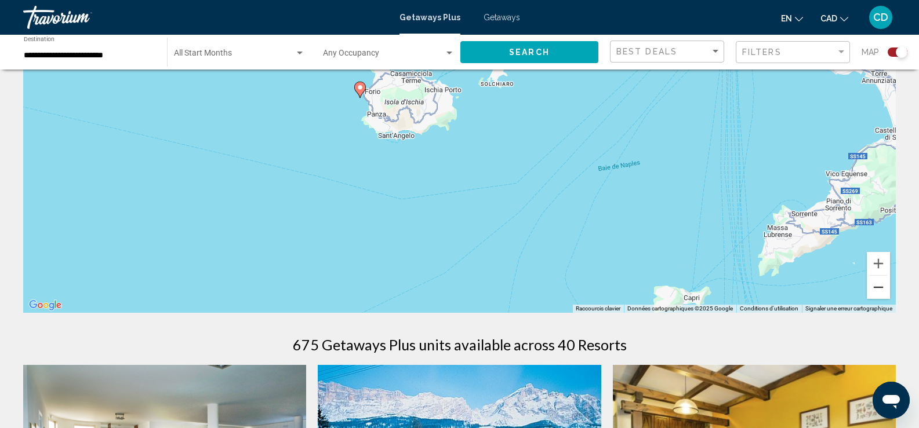
click at [874, 287] on button "Zoom arrière" at bounding box center [878, 287] width 23 height 23
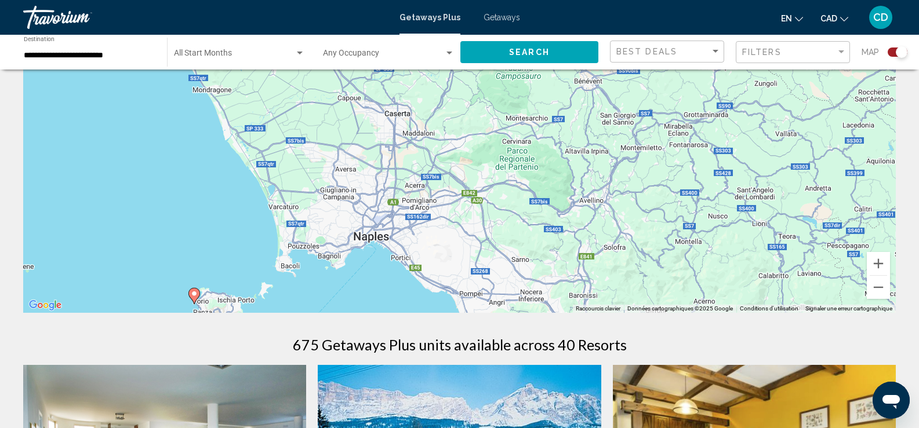
drag, startPoint x: 585, startPoint y: 143, endPoint x: 371, endPoint y: 327, distance: 282.4
click at [871, 289] on button "Zoom arrière" at bounding box center [878, 287] width 23 height 23
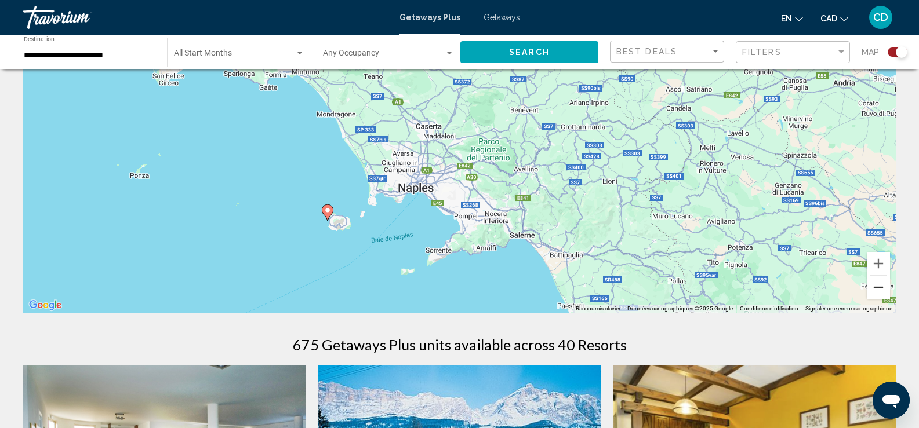
click at [877, 288] on button "Zoom arrière" at bounding box center [878, 287] width 23 height 23
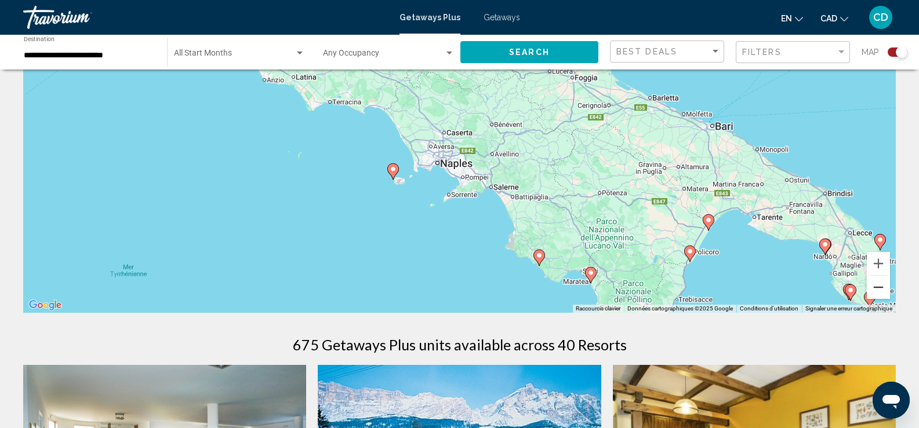
click at [877, 288] on button "Zoom arrière" at bounding box center [878, 287] width 23 height 23
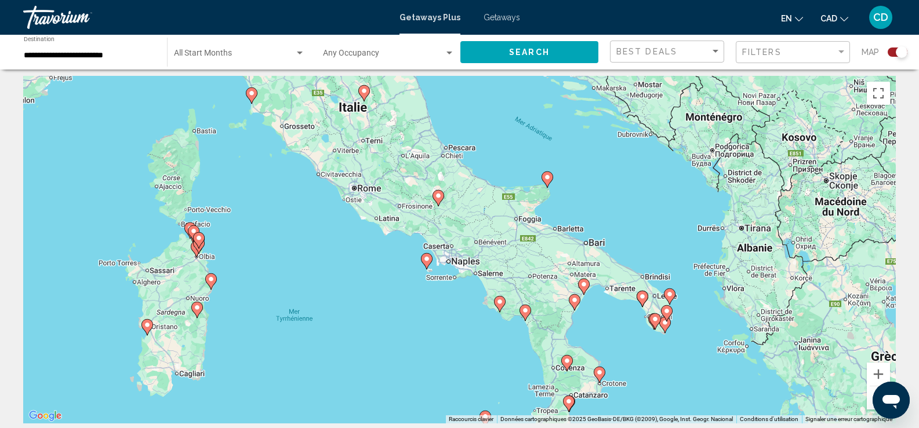
scroll to position [0, 0]
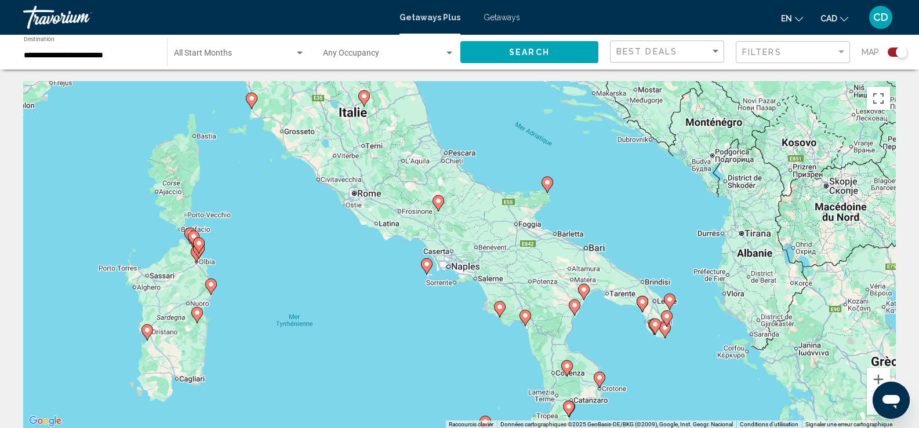
click at [500, 308] on image "Main content" at bounding box center [499, 307] width 7 height 7
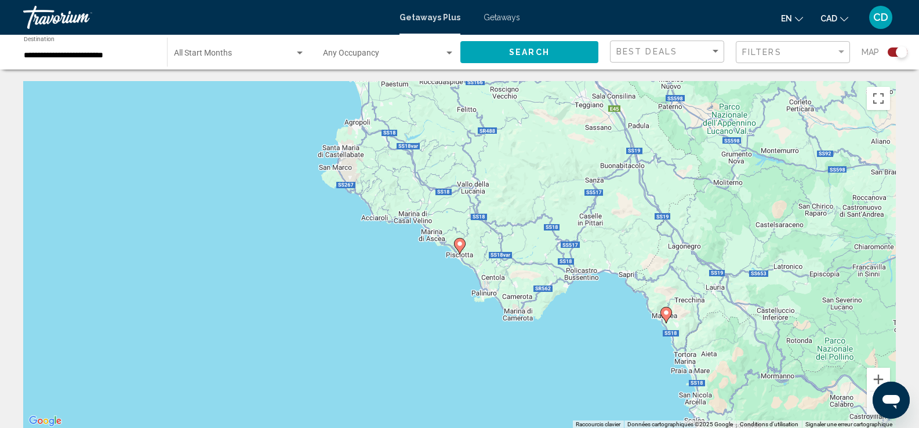
click at [459, 242] on image "Main content" at bounding box center [459, 244] width 7 height 7
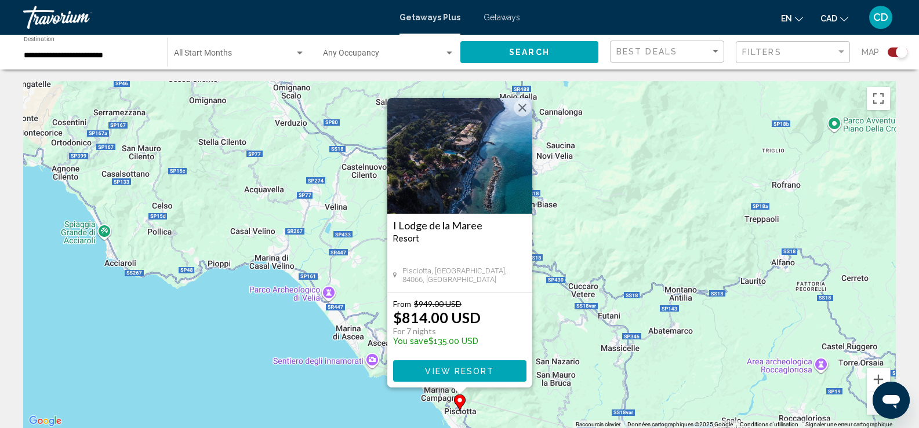
click at [444, 362] on button "View Resort" at bounding box center [459, 371] width 133 height 21
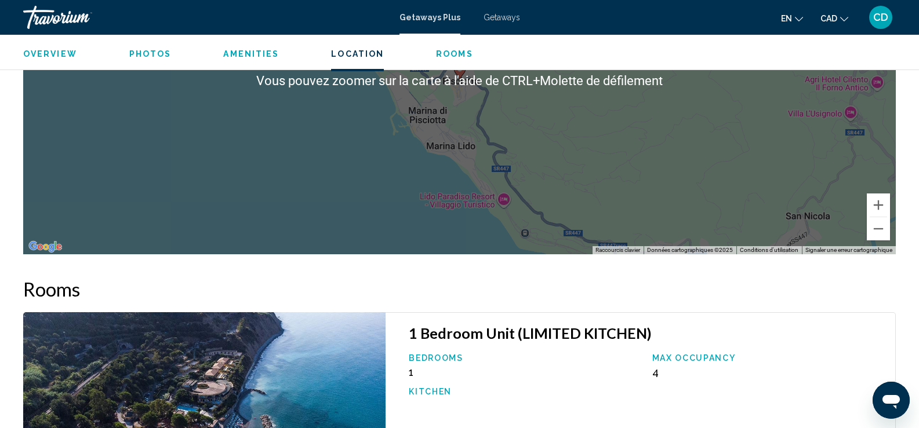
scroll to position [1807, 0]
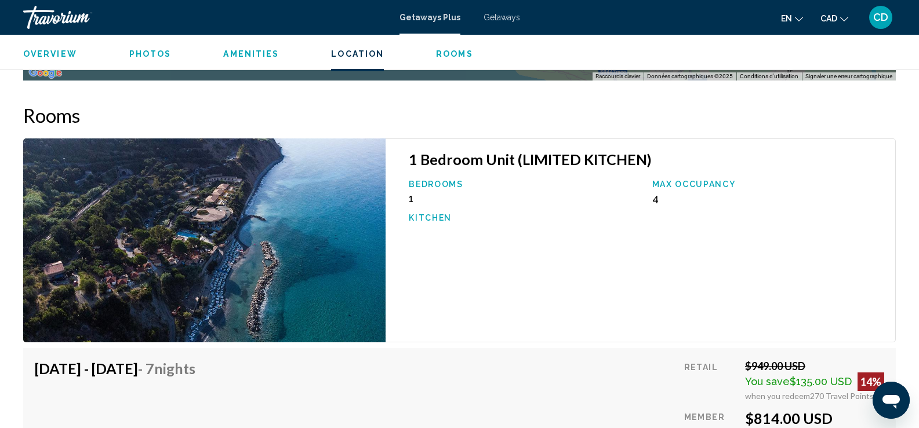
click at [318, 201] on img "Main content" at bounding box center [204, 241] width 362 height 204
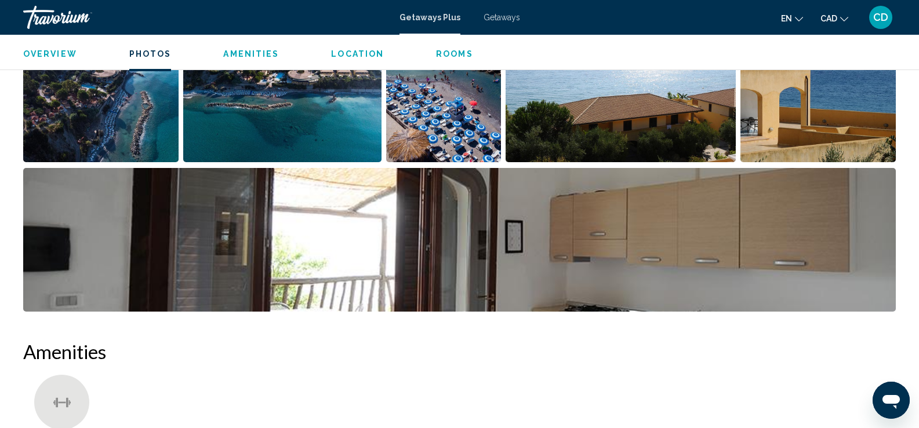
scroll to position [531, 0]
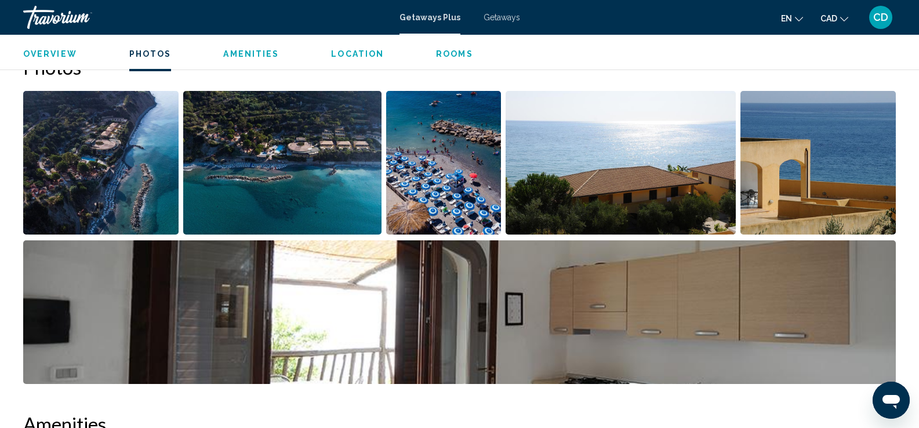
click at [108, 163] on img "Open full-screen image slider" at bounding box center [100, 163] width 155 height 144
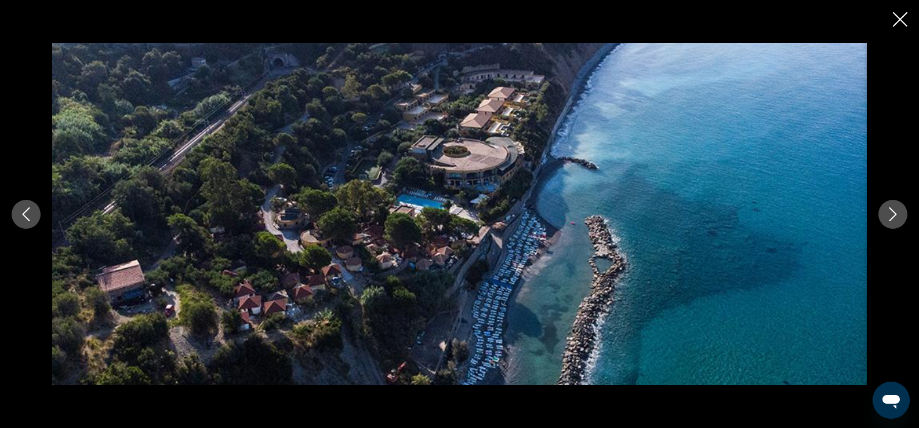
click at [892, 225] on button "Next image" at bounding box center [892, 214] width 29 height 29
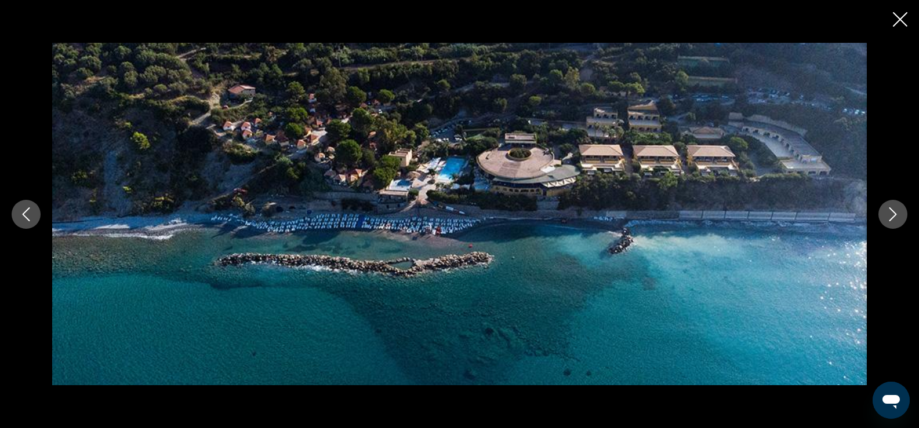
click at [891, 227] on button "Next image" at bounding box center [892, 214] width 29 height 29
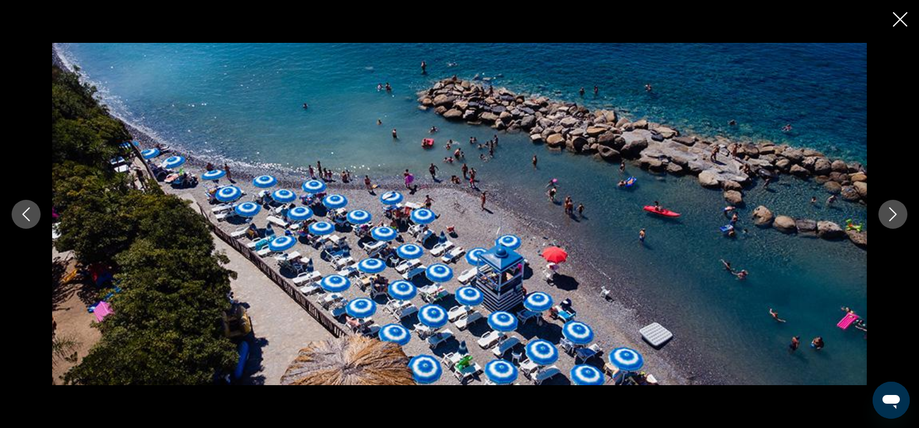
click at [891, 227] on button "Next image" at bounding box center [892, 214] width 29 height 29
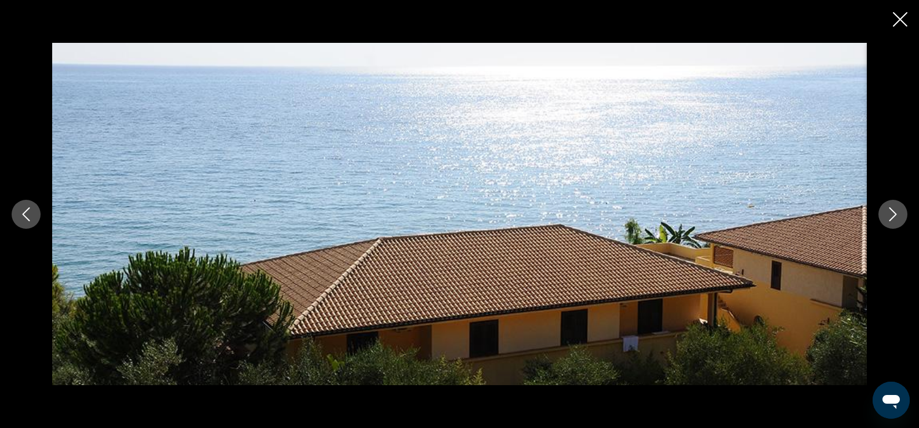
click at [891, 227] on button "Next image" at bounding box center [892, 214] width 29 height 29
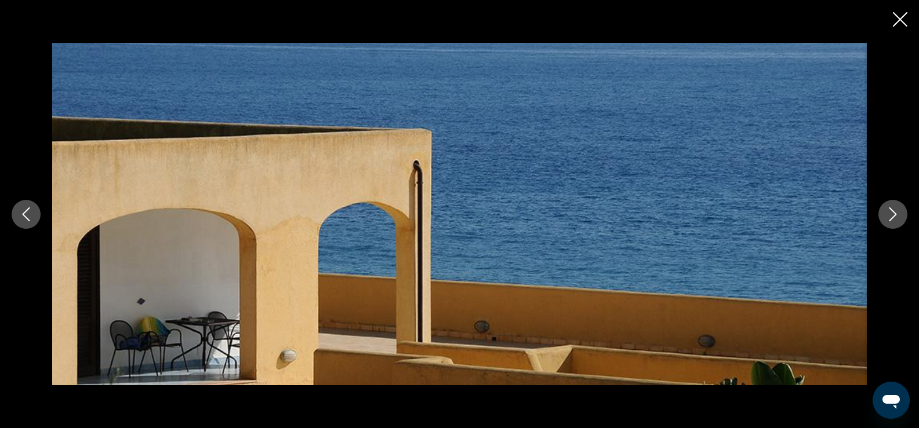
click at [891, 227] on button "Next image" at bounding box center [892, 214] width 29 height 29
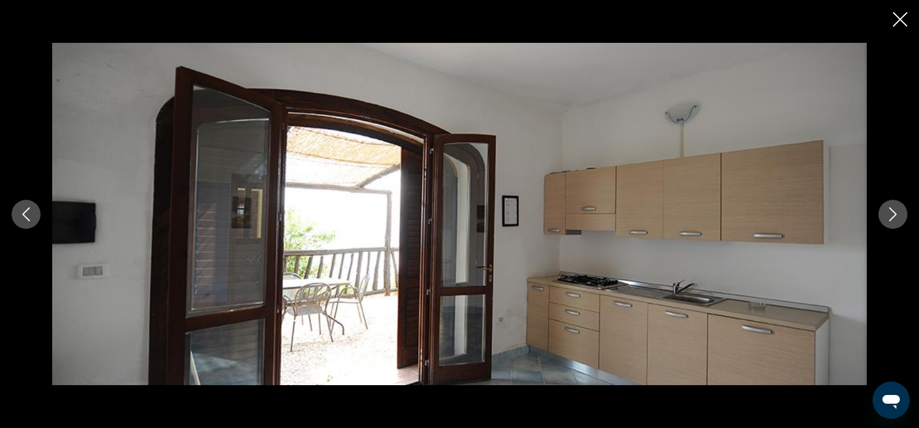
click at [891, 227] on button "Next image" at bounding box center [892, 214] width 29 height 29
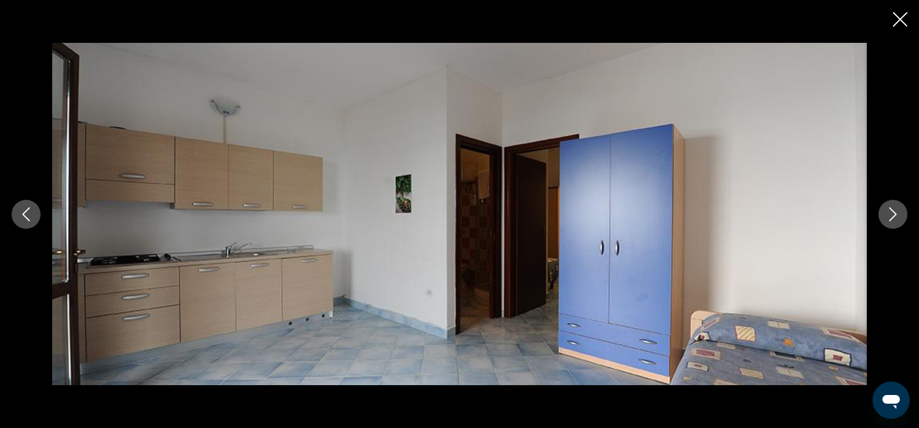
click at [891, 227] on button "Next image" at bounding box center [892, 214] width 29 height 29
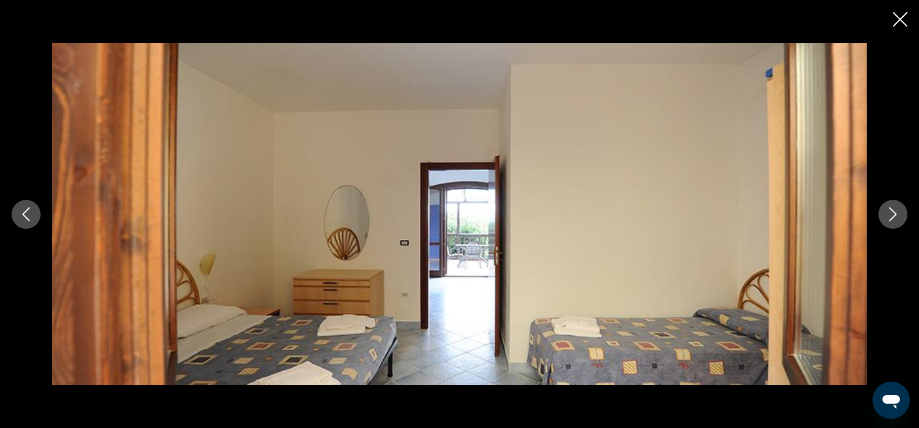
click at [15, 203] on div "Main content" at bounding box center [459, 214] width 919 height 343
click at [26, 213] on icon "Previous image" at bounding box center [26, 215] width 14 height 14
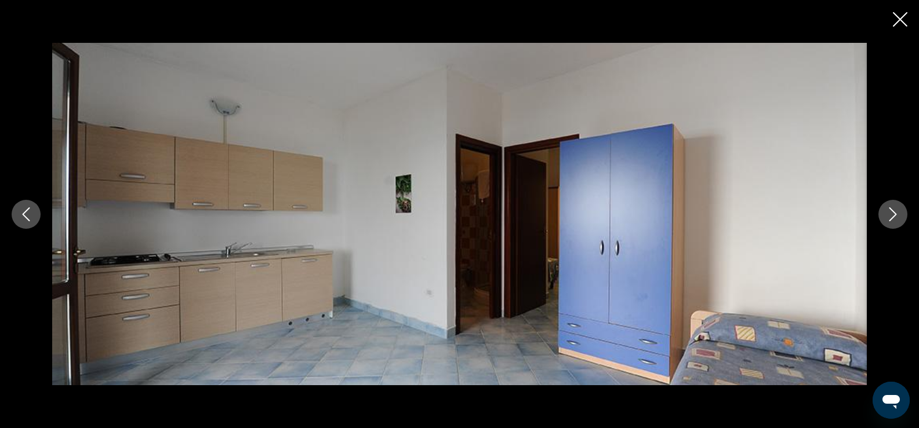
click at [26, 213] on icon "Previous image" at bounding box center [26, 215] width 14 height 14
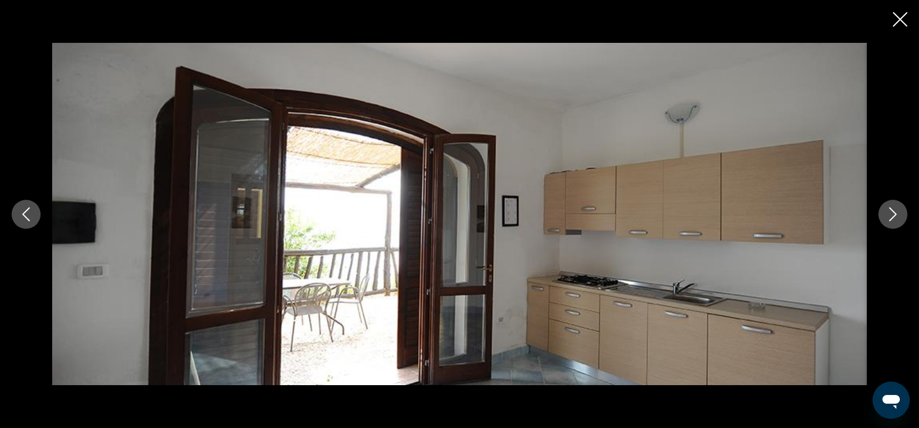
scroll to position [647, 0]
click at [891, 208] on icon "Next image" at bounding box center [893, 215] width 14 height 14
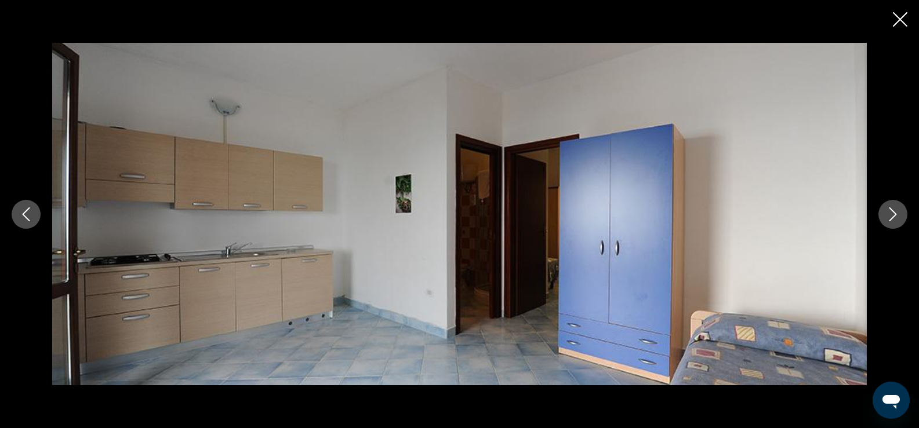
click at [891, 216] on icon "Next image" at bounding box center [893, 215] width 14 height 14
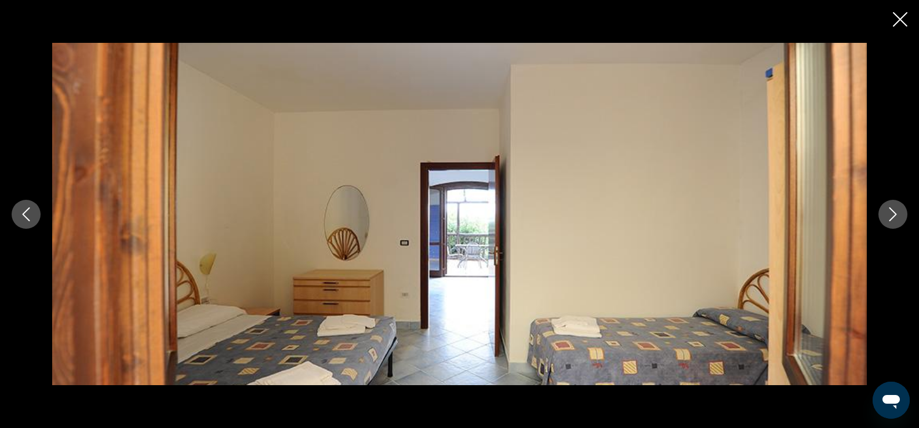
click at [888, 223] on button "Next image" at bounding box center [892, 214] width 29 height 29
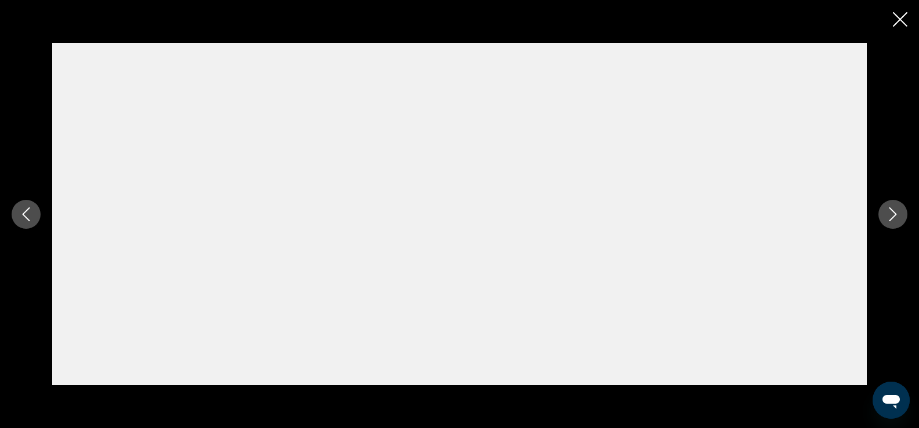
click at [889, 223] on button "Next image" at bounding box center [892, 214] width 29 height 29
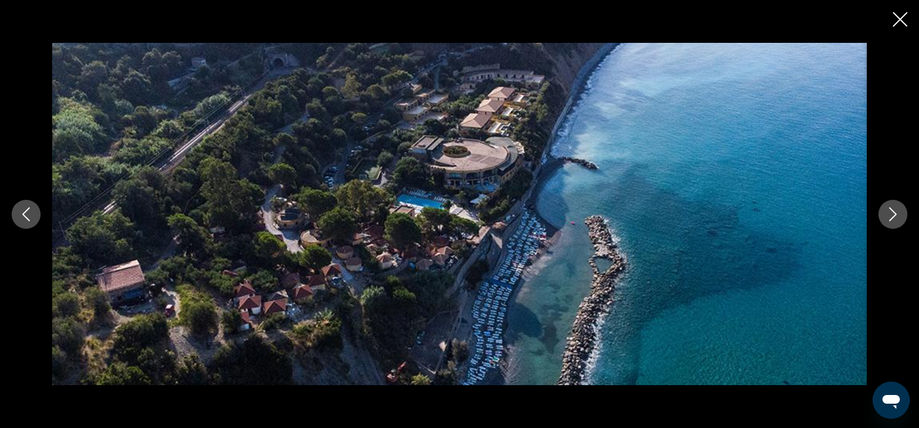
click at [895, 22] on icon "Close slideshow" at bounding box center [900, 19] width 14 height 14
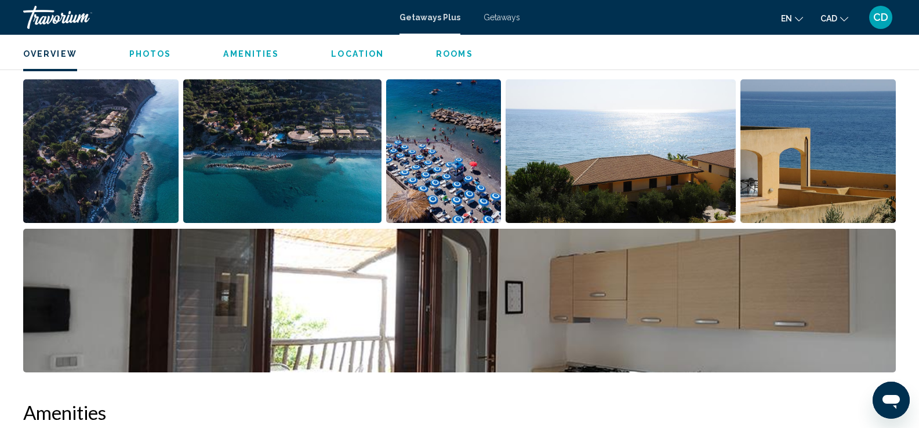
scroll to position [415, 0]
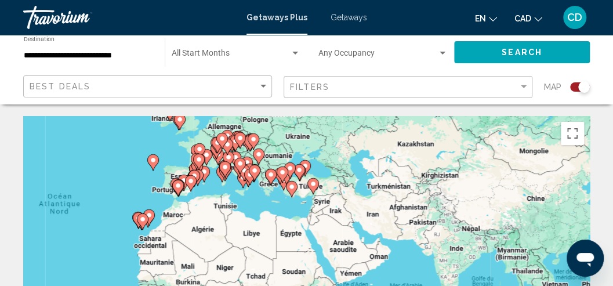
drag, startPoint x: 519, startPoint y: 250, endPoint x: 312, endPoint y: 181, distance: 218.7
click at [310, 181] on gmp-advanced-marker "Main content" at bounding box center [313, 185] width 12 height 17
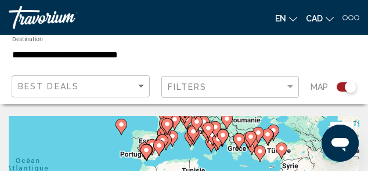
drag, startPoint x: 103, startPoint y: 154, endPoint x: 198, endPoint y: 179, distance: 98.3
click at [198, 171] on html "**********" at bounding box center [184, 85] width 368 height 171
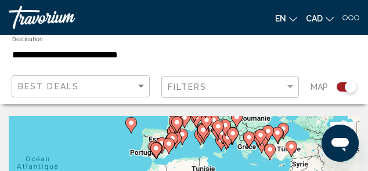
drag, startPoint x: 336, startPoint y: 139, endPoint x: 339, endPoint y: 157, distance: 18.9
click at [339, 157] on div "Ouvrir la fenêtre de messagerie" at bounding box center [339, 143] width 35 height 35
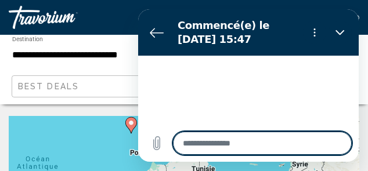
type textarea "*"
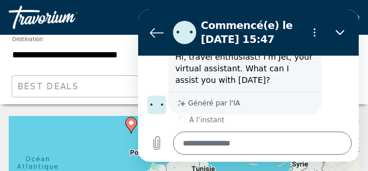
click at [145, 28] on section "Commencé(e) le [DATE] 15:47" at bounding box center [248, 32] width 220 height 46
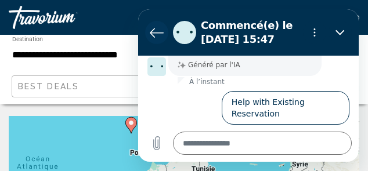
click at [150, 32] on icon "Retour à la liste des conversations" at bounding box center [156, 32] width 13 height 9
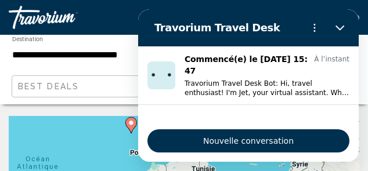
click at [125, 125] on icon "Main content" at bounding box center [131, 125] width 12 height 16
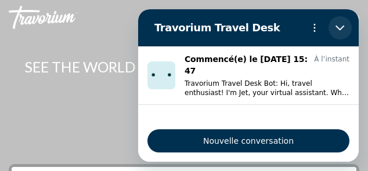
click at [339, 27] on icon "Fermer" at bounding box center [339, 27] width 9 height 9
